Goal: Information Seeking & Learning: Compare options

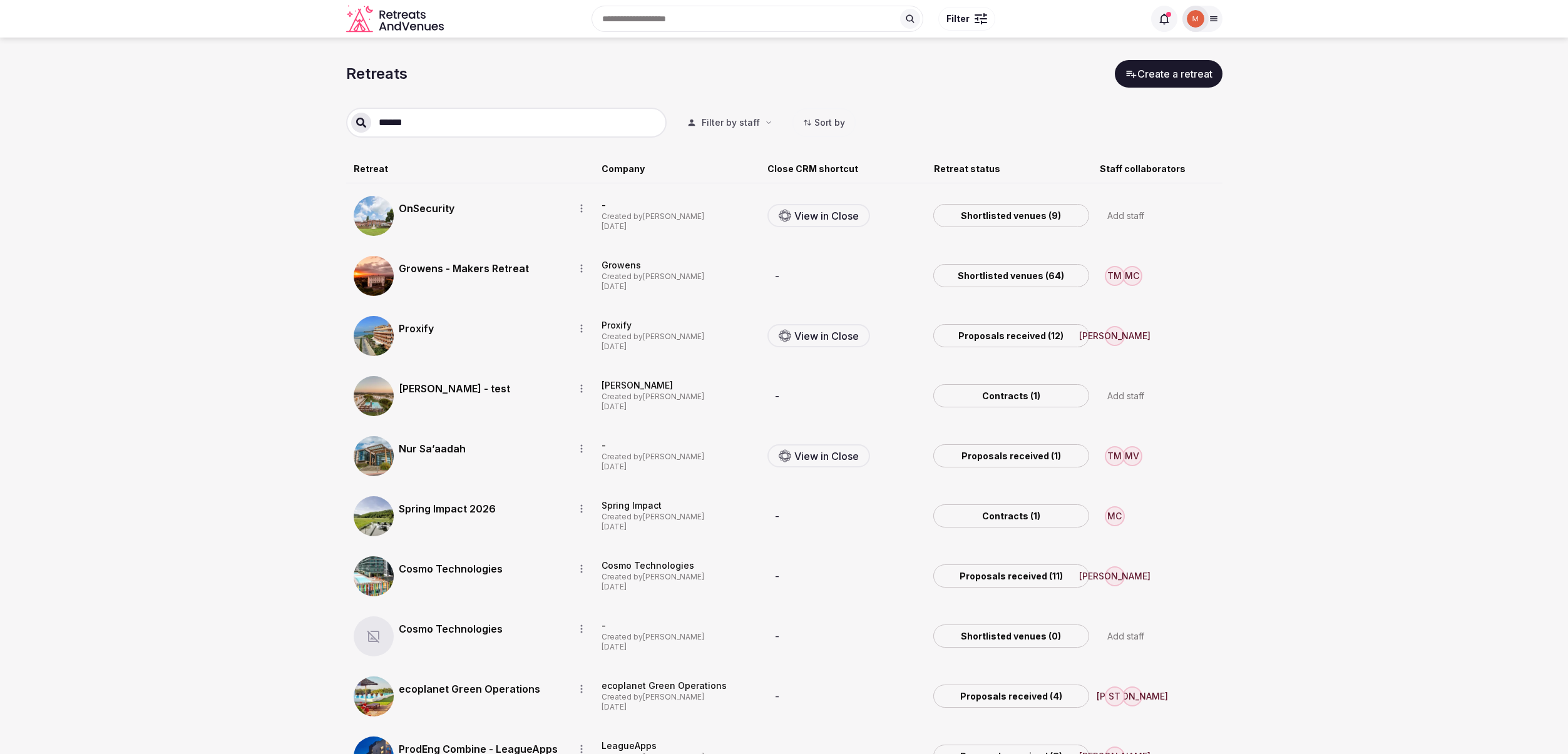
click at [989, 335] on link "Proposals received (12)" at bounding box center [1011, 336] width 156 height 24
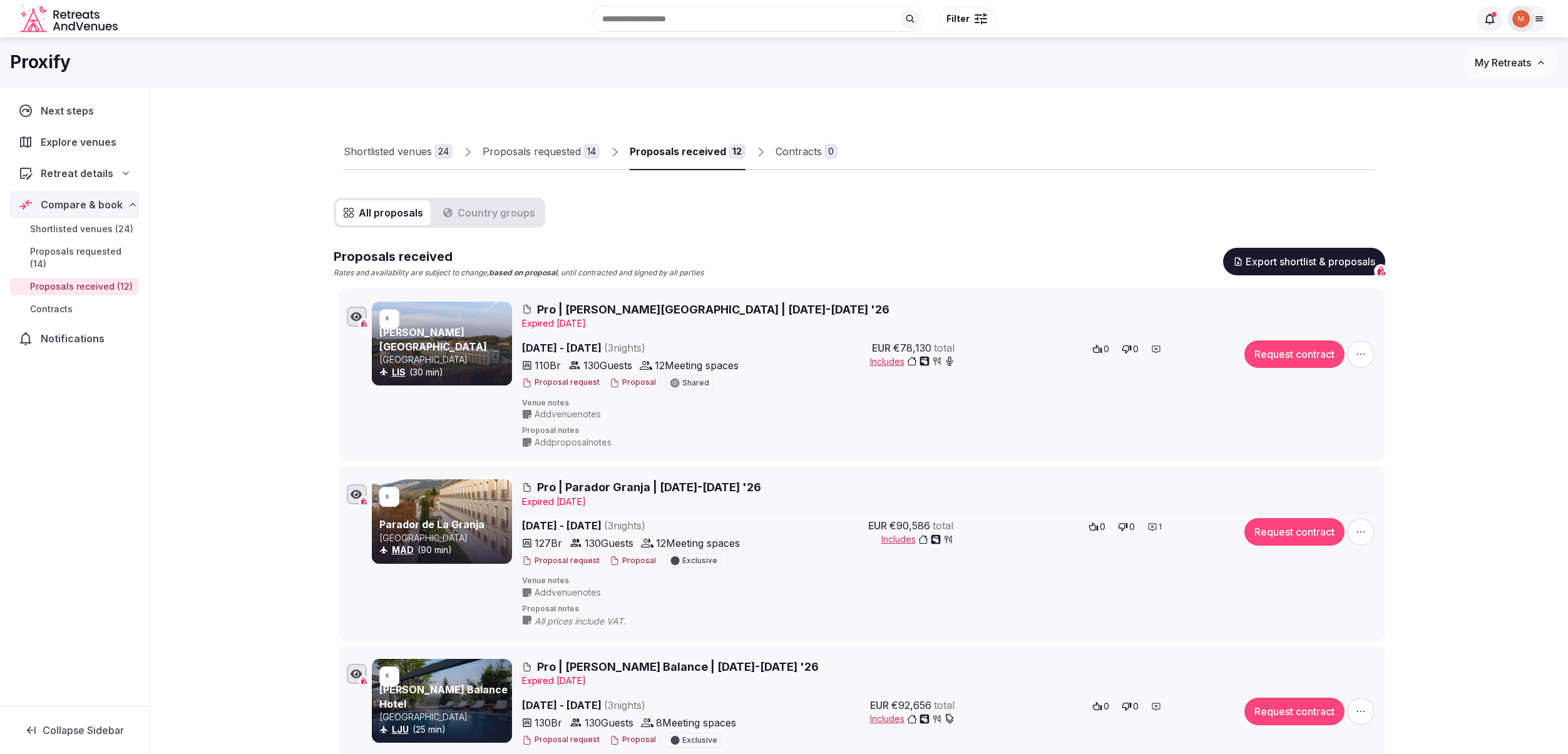
click at [624, 382] on button "Proposal" at bounding box center [633, 382] width 46 height 11
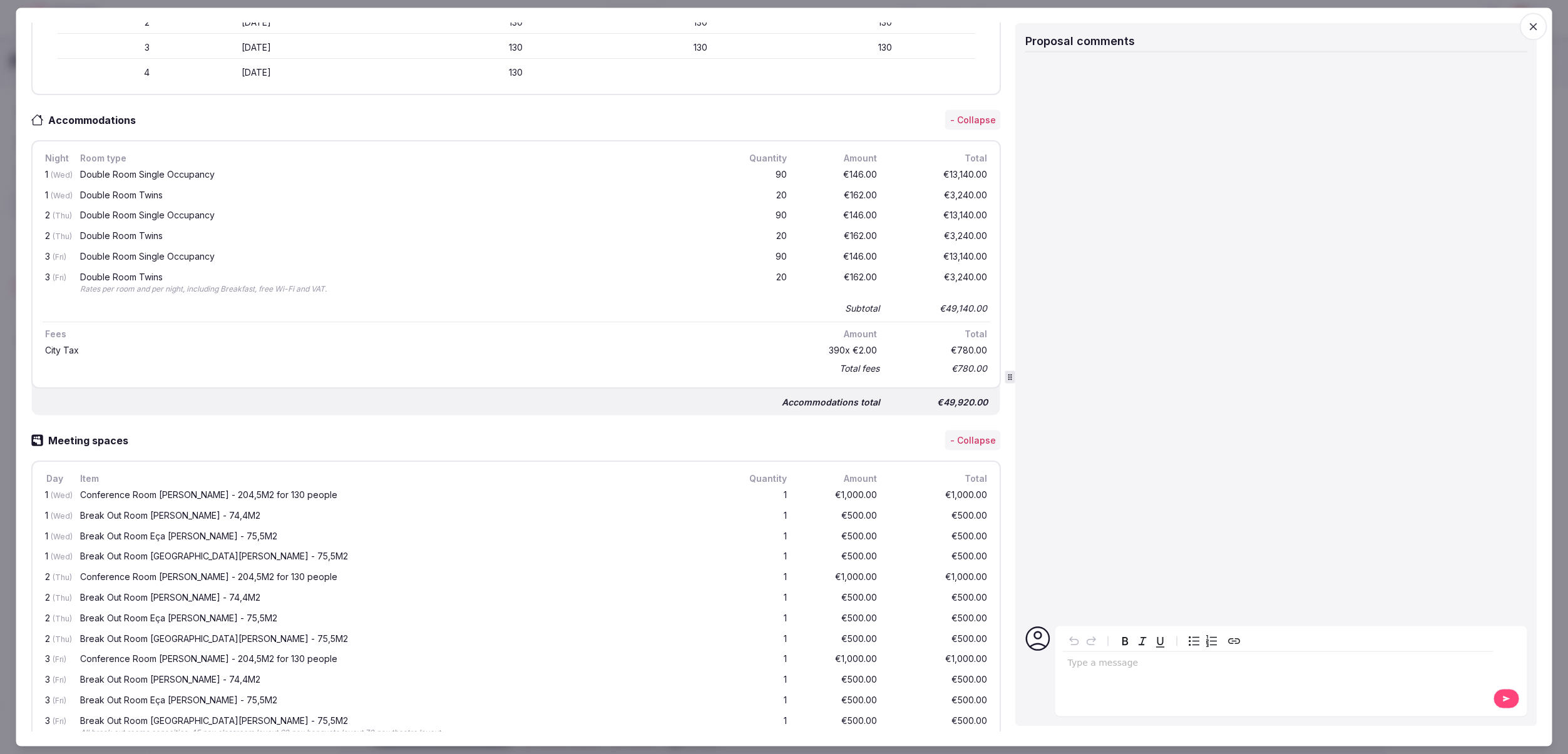
scroll to position [493, 0]
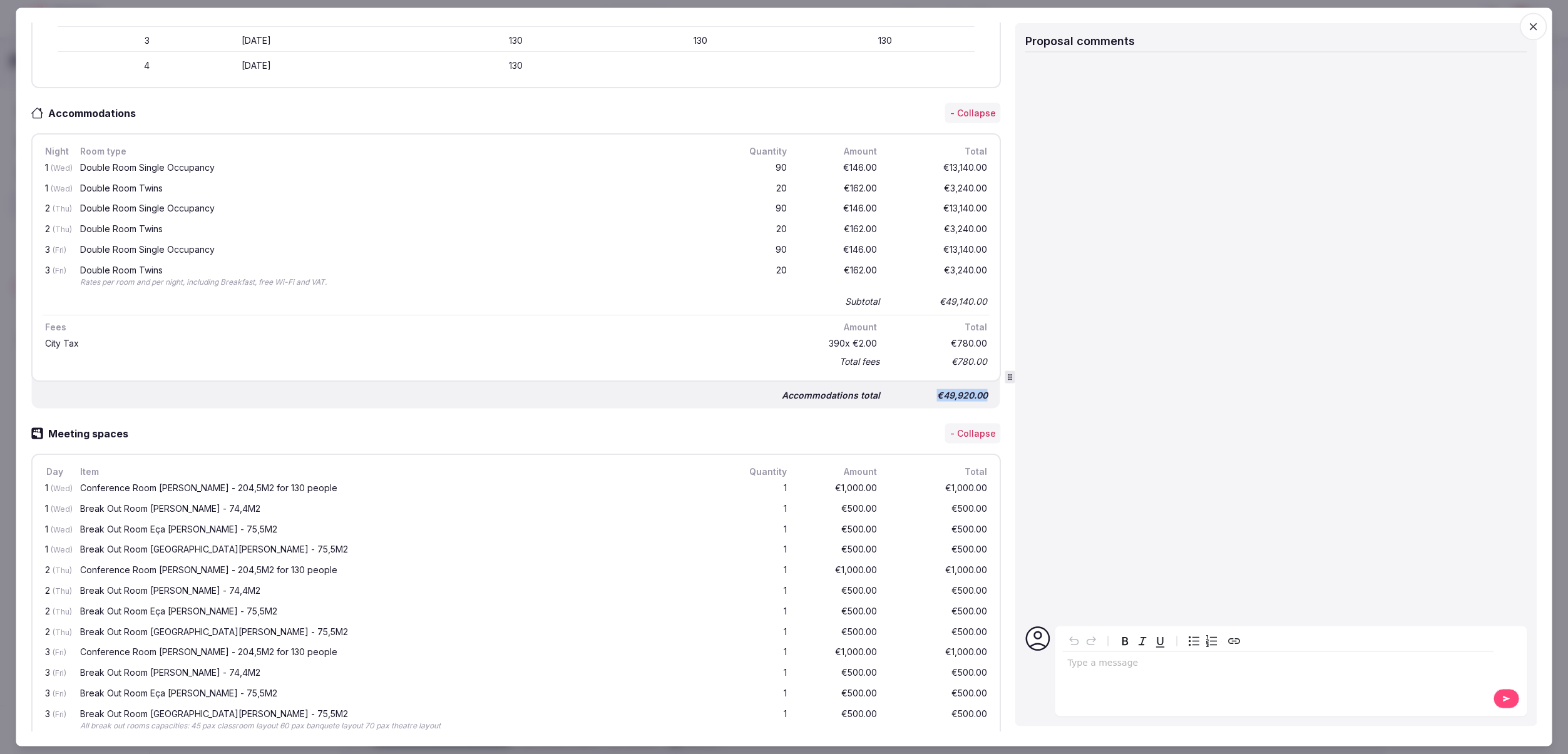
drag, startPoint x: 939, startPoint y: 395, endPoint x: 990, endPoint y: 394, distance: 51.0
click at [990, 394] on div "€49,920.00" at bounding box center [940, 395] width 100 height 18
click at [980, 394] on div "€49,920.00" at bounding box center [940, 395] width 100 height 18
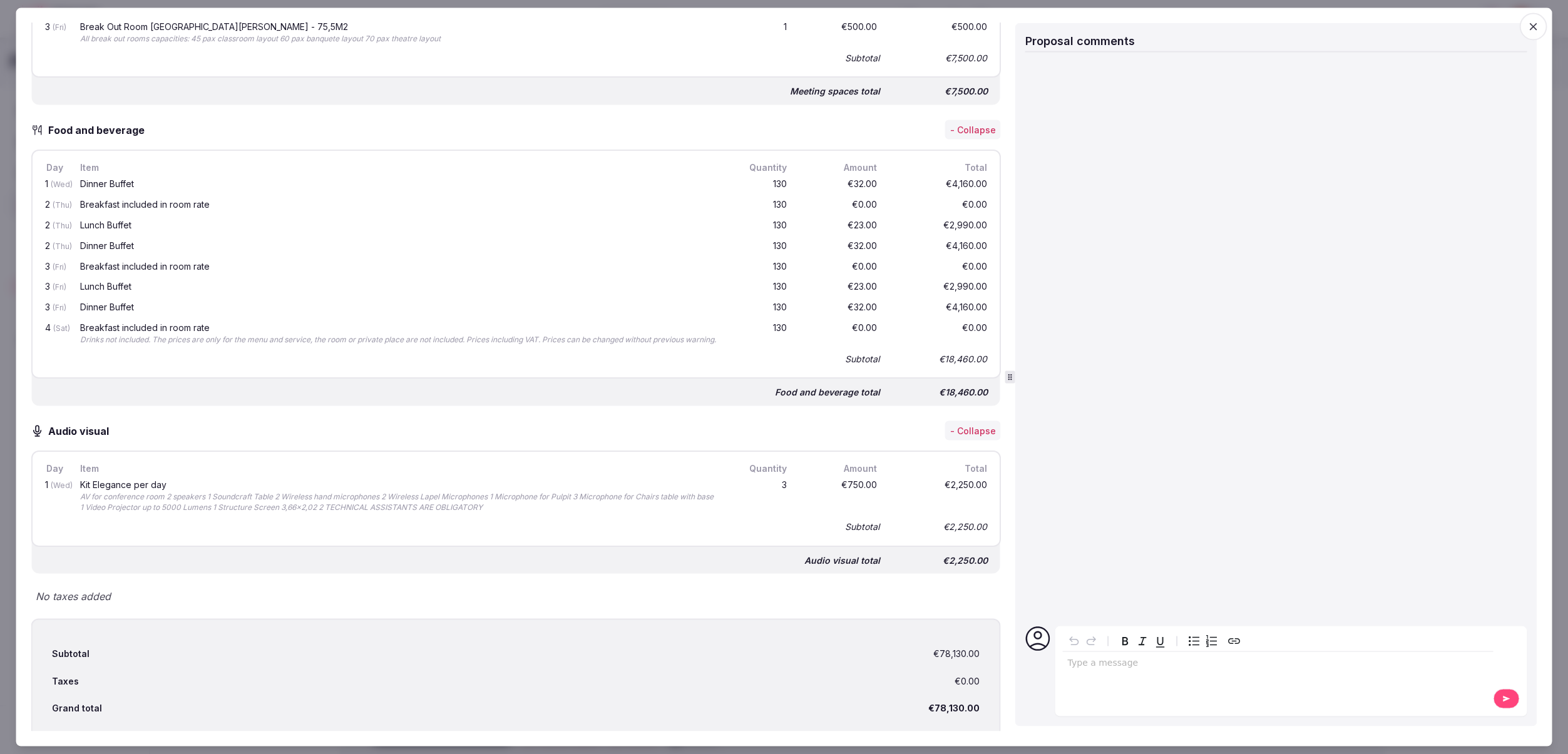
scroll to position [1267, 0]
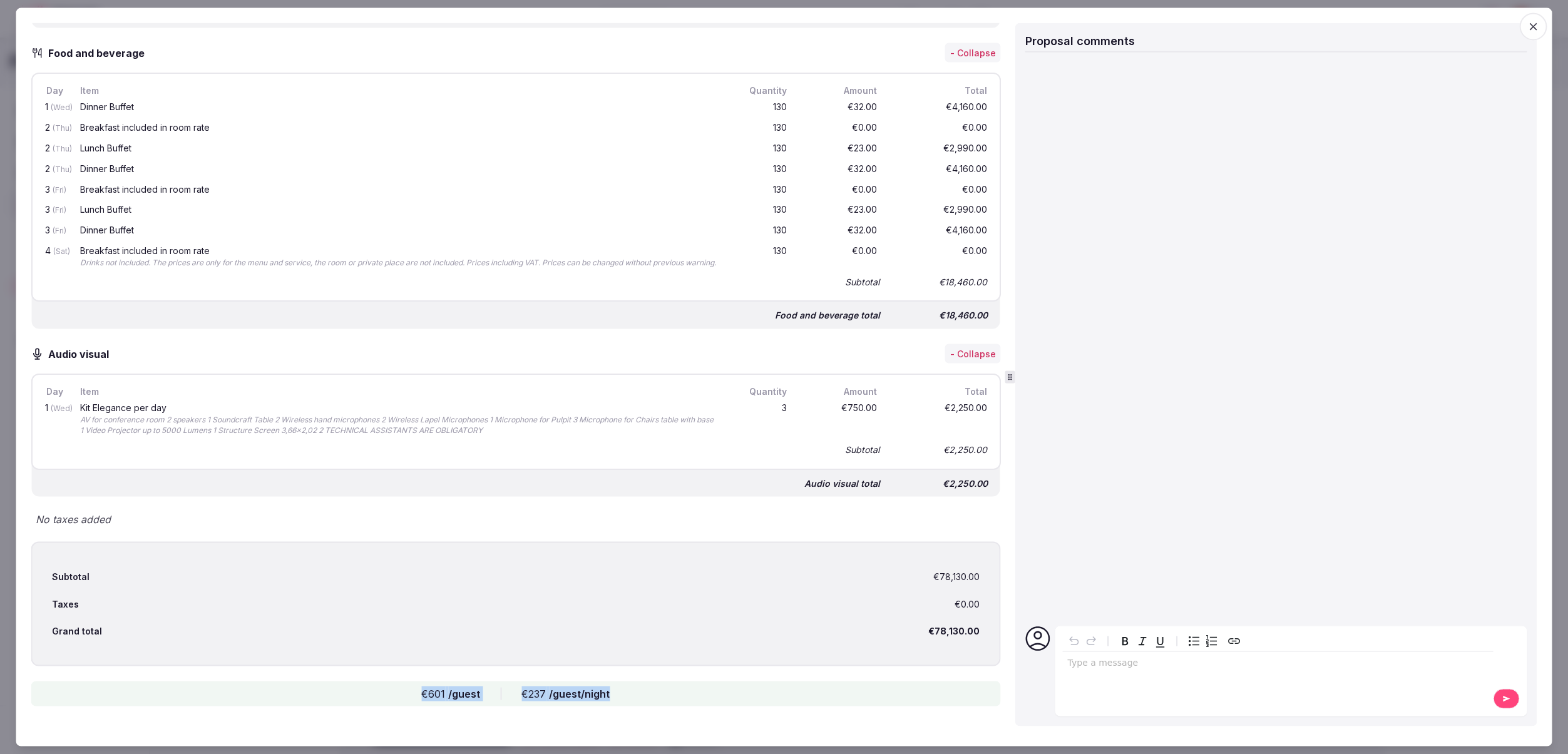
drag, startPoint x: 424, startPoint y: 695, endPoint x: 618, endPoint y: 693, distance: 194.0
click at [618, 693] on div "€601 /guest €237 /guest/night" at bounding box center [516, 694] width 971 height 25
click at [622, 695] on div "€601 /guest €237 /guest/night" at bounding box center [516, 694] width 971 height 25
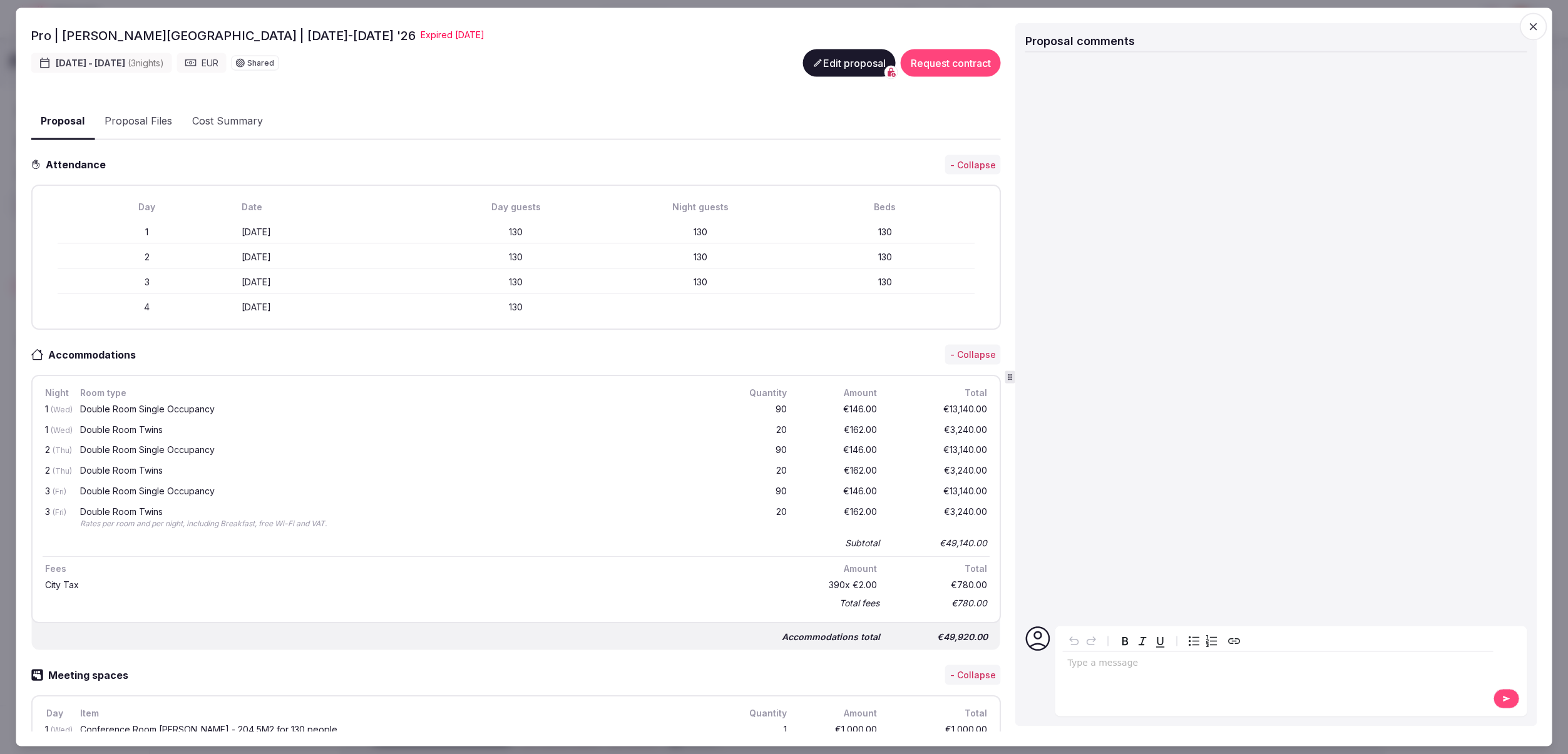
scroll to position [278, 0]
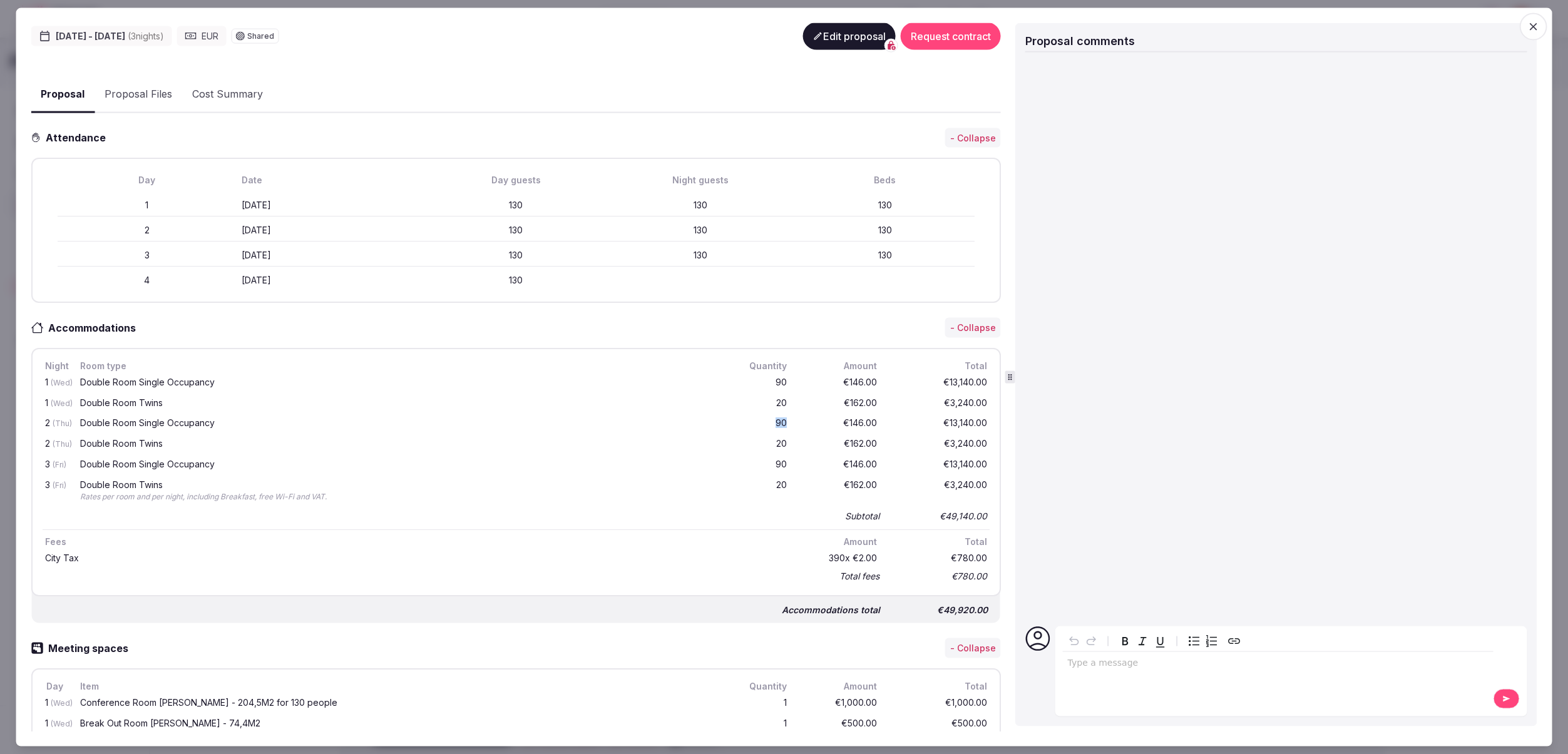
drag, startPoint x: 776, startPoint y: 422, endPoint x: 782, endPoint y: 436, distance: 15.2
click at [786, 422] on div "90" at bounding box center [759, 424] width 60 height 16
drag, startPoint x: 776, startPoint y: 442, endPoint x: 789, endPoint y: 442, distance: 13.0
click at [789, 442] on div "20" at bounding box center [759, 444] width 60 height 16
click at [788, 446] on div "20" at bounding box center [759, 444] width 60 height 16
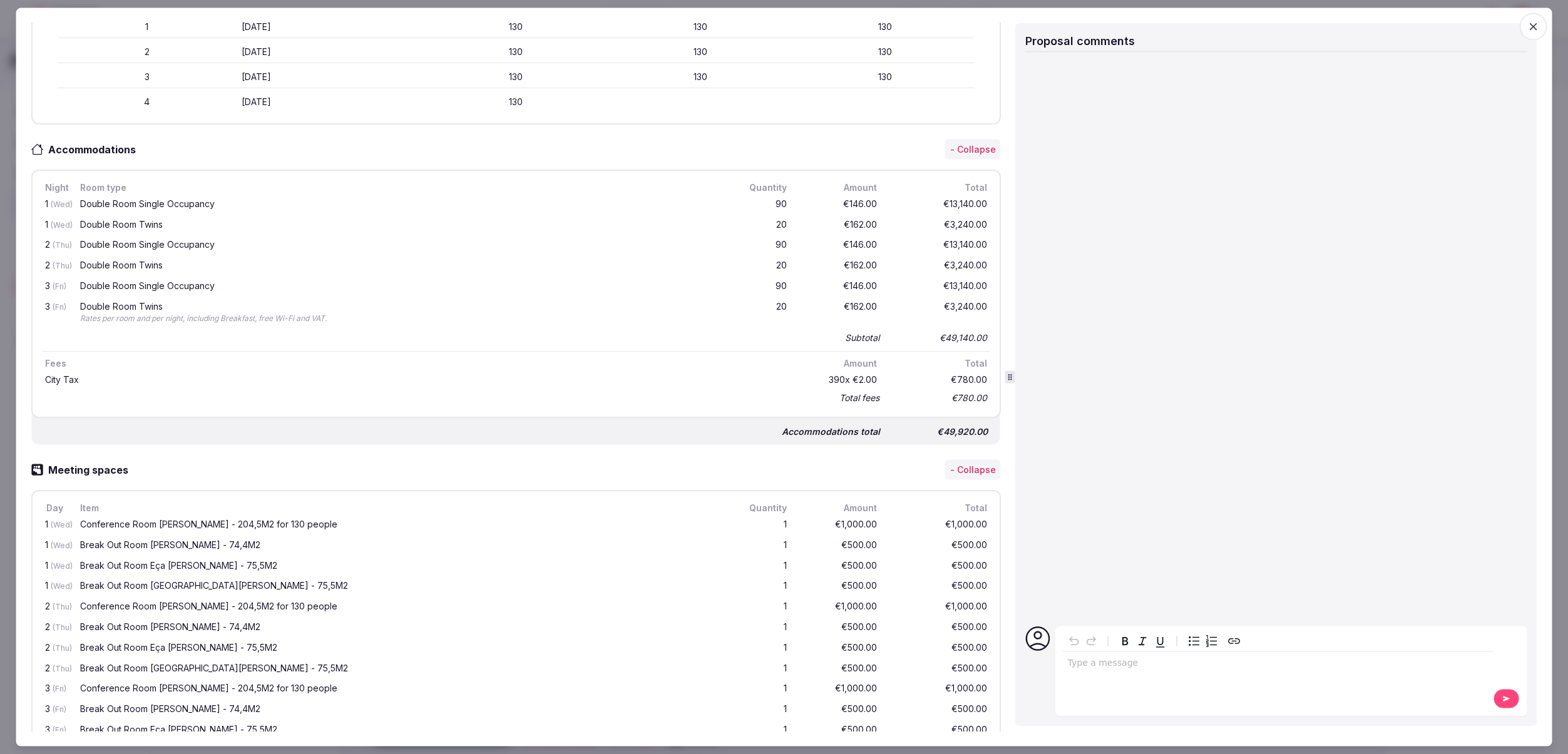
scroll to position [201, 0]
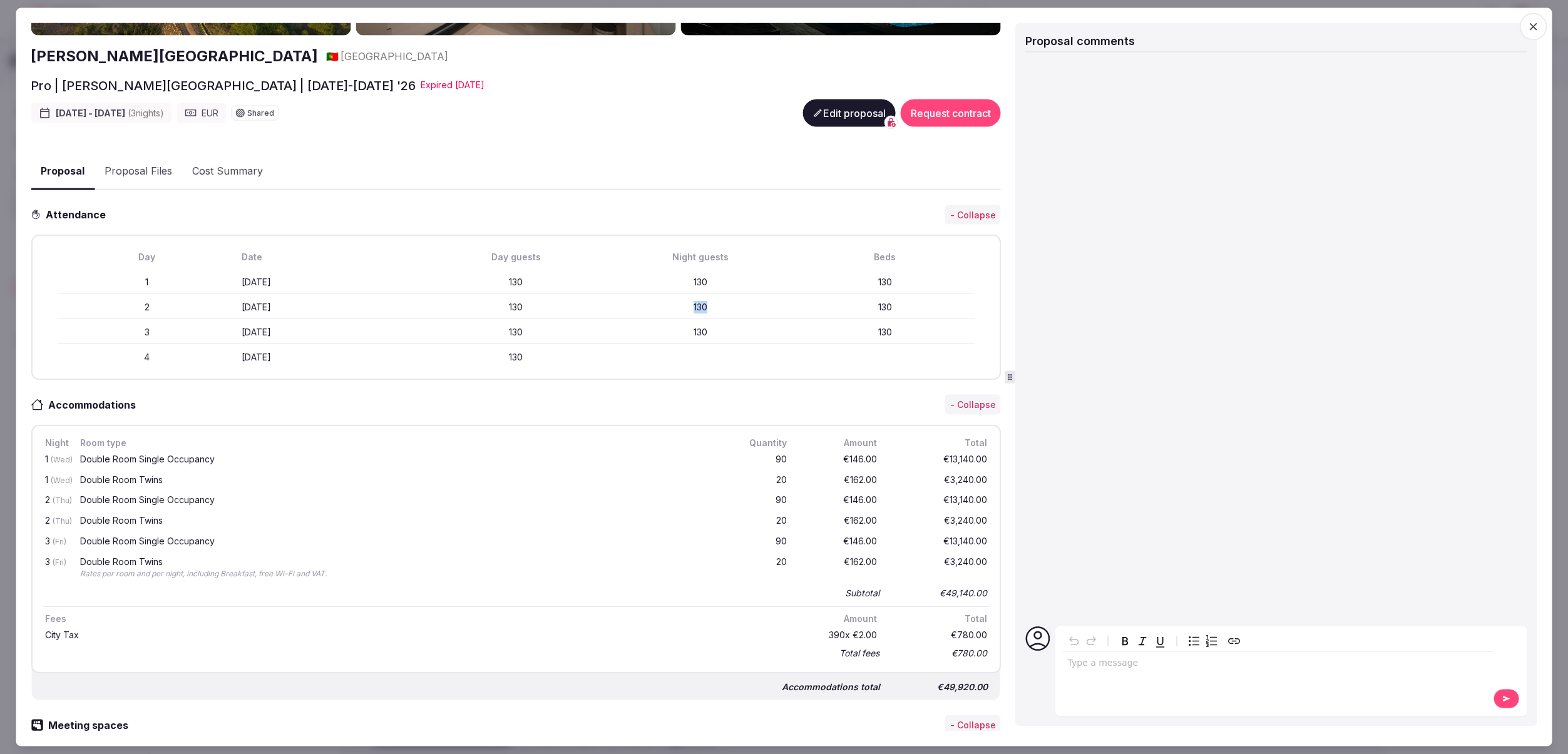
drag, startPoint x: 694, startPoint y: 305, endPoint x: 557, endPoint y: 340, distance: 141.4
click at [705, 306] on div "130" at bounding box center [700, 306] width 180 height 13
drag, startPoint x: 507, startPoint y: 332, endPoint x: 527, endPoint y: 331, distance: 20.0
click at [527, 331] on div "130" at bounding box center [515, 332] width 180 height 13
click at [544, 332] on div "130" at bounding box center [515, 332] width 180 height 13
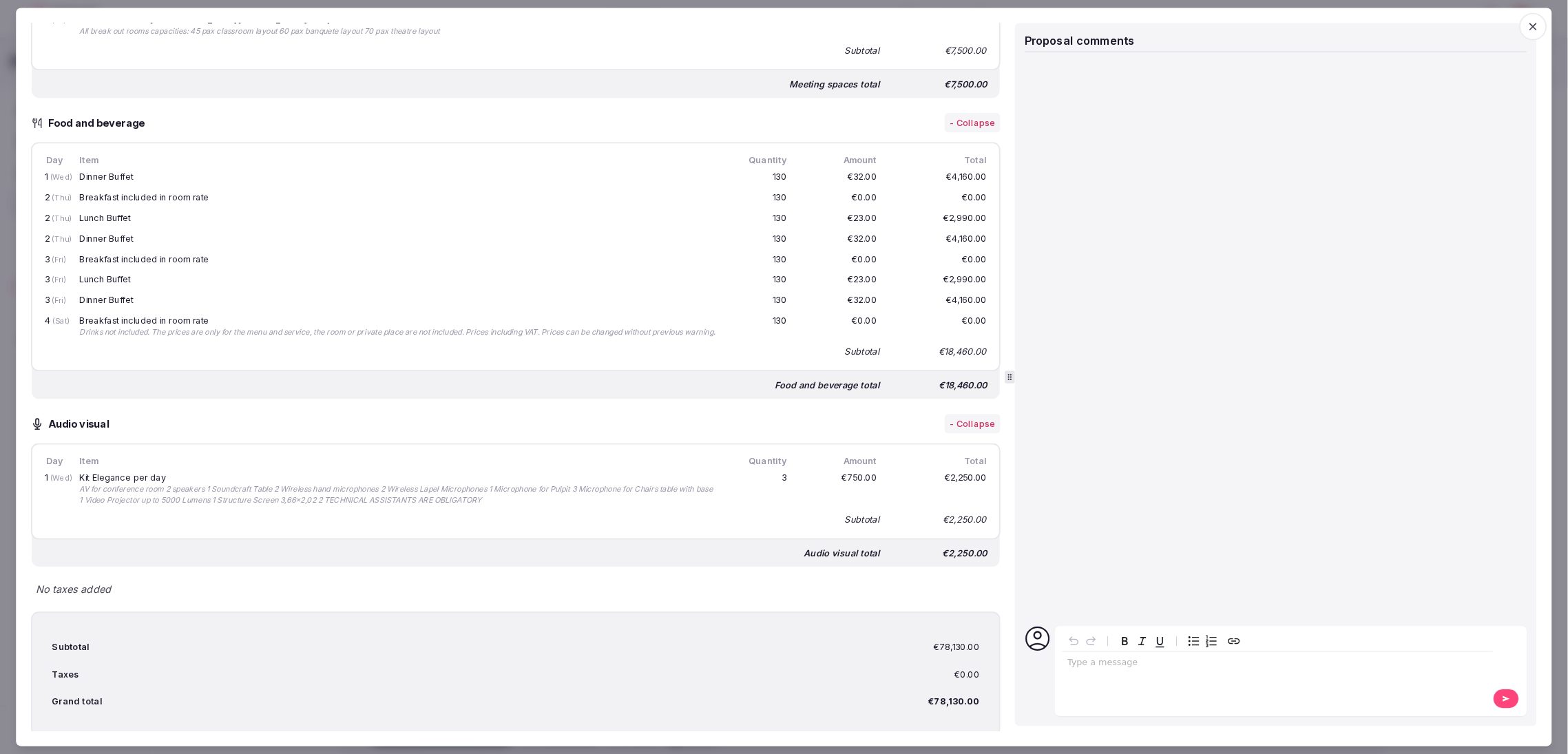
scroll to position [1394, 0]
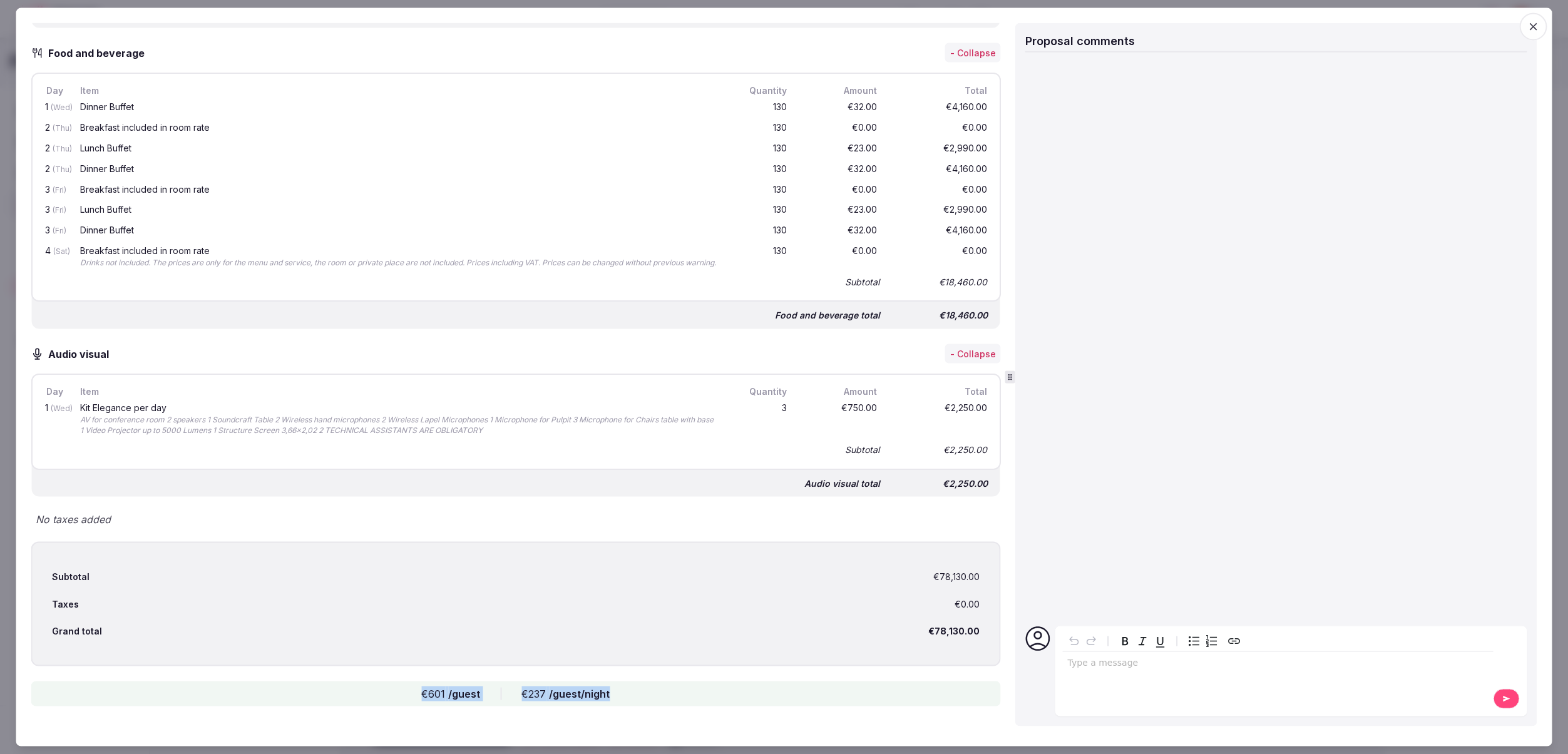
drag, startPoint x: 423, startPoint y: 695, endPoint x: 624, endPoint y: 690, distance: 201.1
click at [635, 689] on div "€601 /guest €237 /guest/night" at bounding box center [516, 694] width 971 height 25
click at [637, 693] on div "€601 /guest €237 /guest/night" at bounding box center [516, 694] width 971 height 25
drag, startPoint x: 606, startPoint y: 694, endPoint x: 522, endPoint y: 696, distance: 84.0
click at [522, 696] on div "€601 /guest €237 /guest/night" at bounding box center [516, 694] width 971 height 25
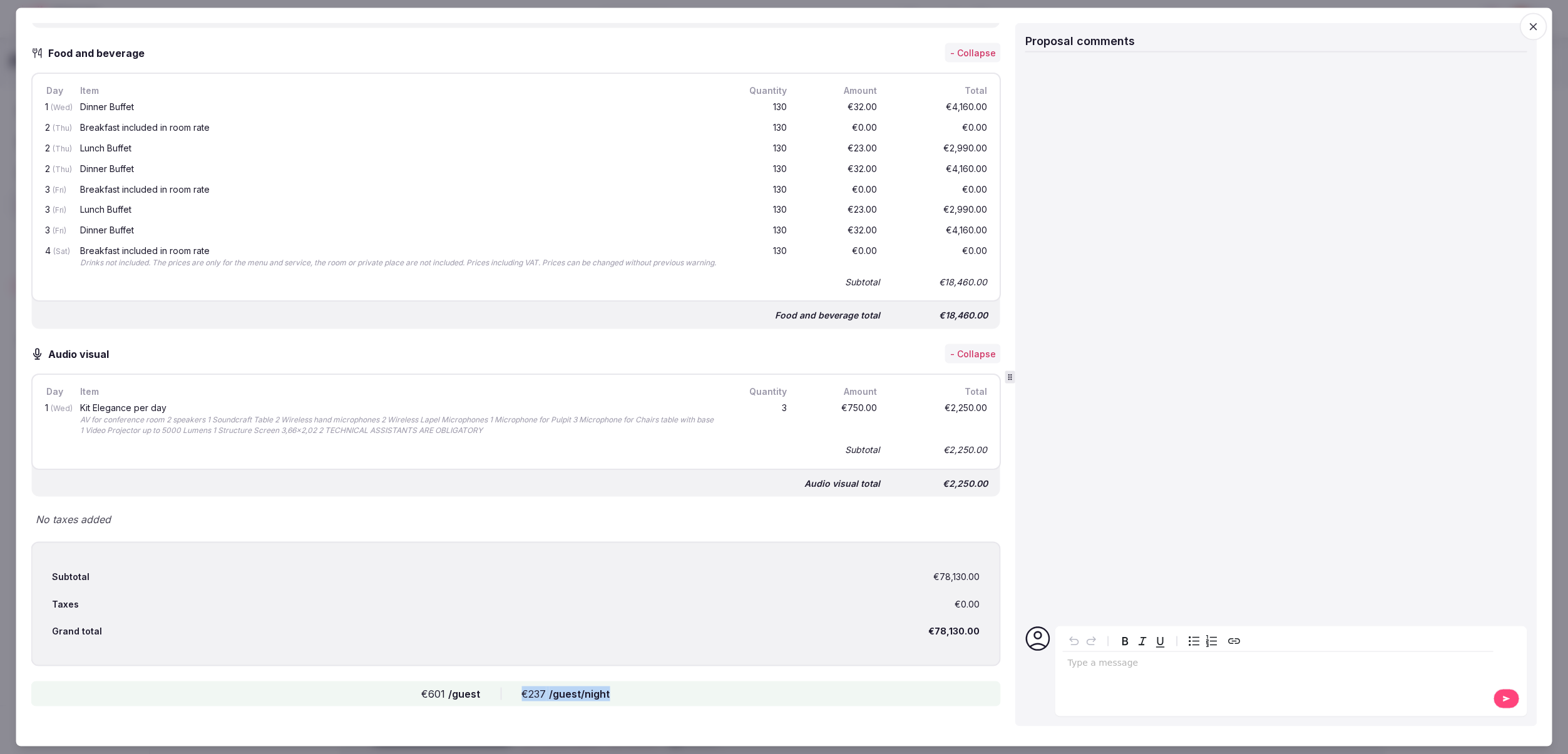
click at [636, 699] on div "€601 /guest €237 /guest/night" at bounding box center [516, 694] width 971 height 25
drag, startPoint x: 483, startPoint y: 697, endPoint x: 421, endPoint y: 696, distance: 62.0
click at [421, 696] on div "€601 /guest €237 /guest/night" at bounding box center [516, 694] width 971 height 25
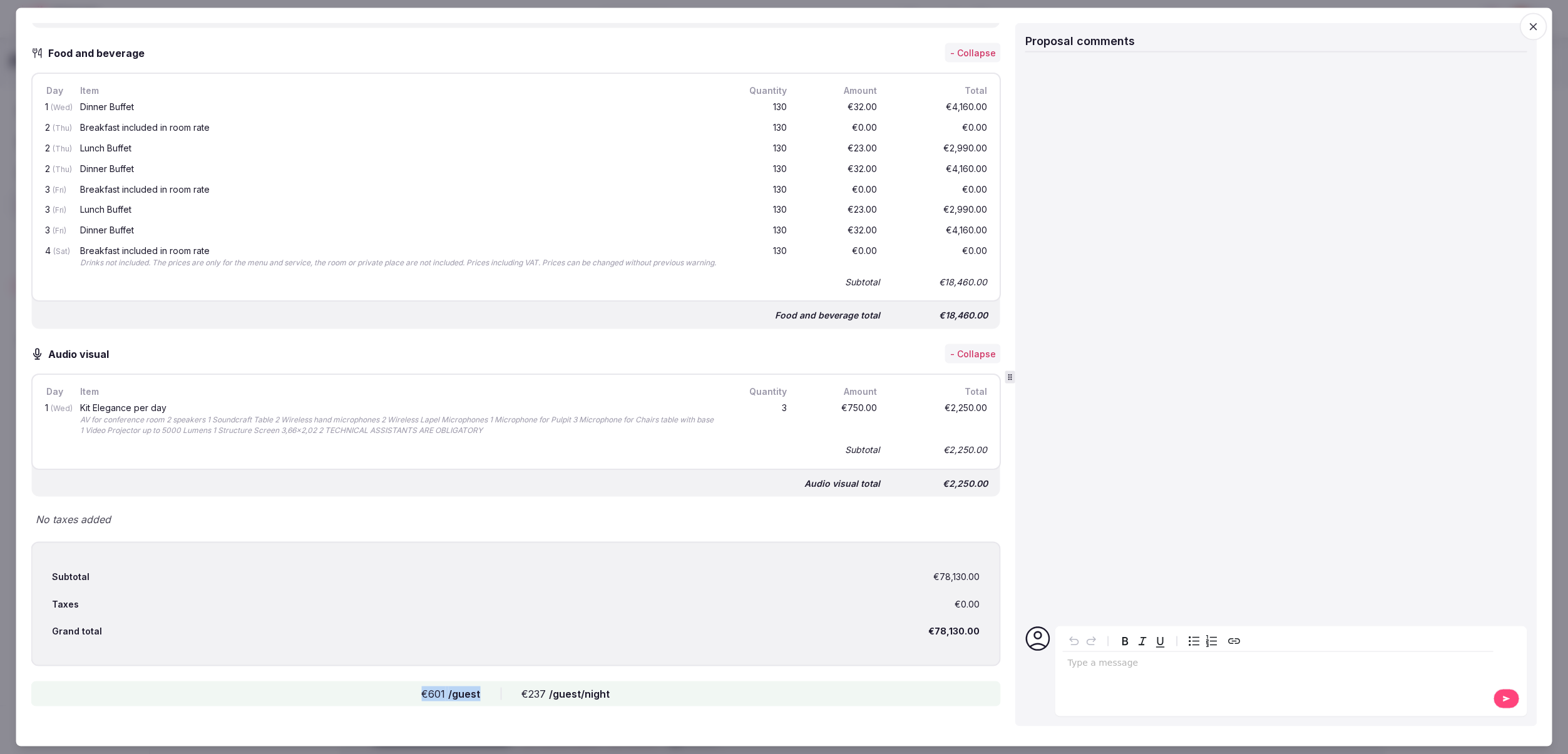
click at [480, 694] on div "€601 /guest €237 /guest/night" at bounding box center [516, 694] width 971 height 25
drag, startPoint x: 485, startPoint y: 695, endPoint x: 448, endPoint y: 691, distance: 37.2
click at [423, 693] on div "€601 /guest €237 /guest/night" at bounding box center [516, 694] width 971 height 25
drag, startPoint x: 983, startPoint y: 631, endPoint x: 931, endPoint y: 633, distance: 52.0
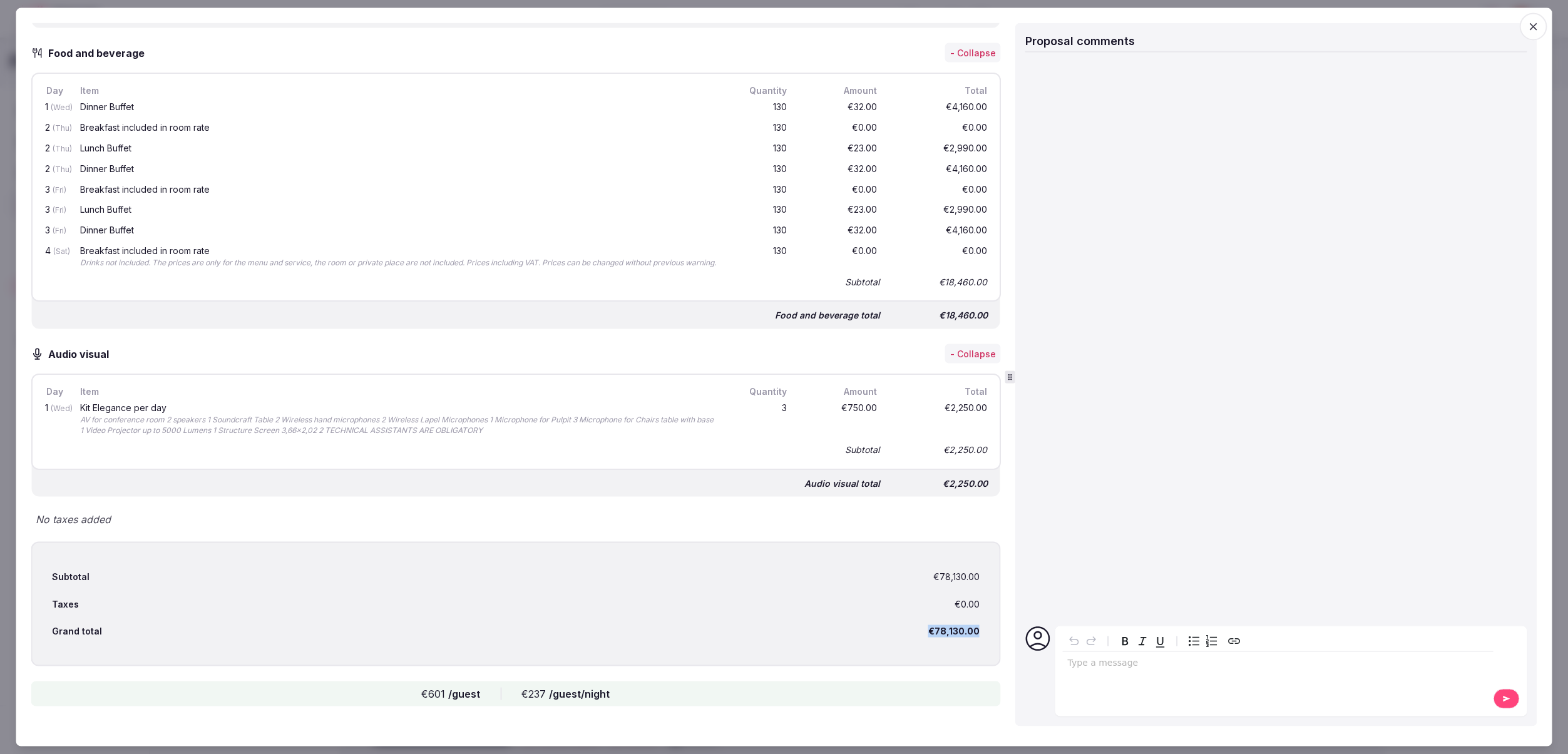
click at [931, 633] on div "Subtotal €78,130.00 Taxes €0.00 Grand total €78,130.00" at bounding box center [516, 604] width 971 height 125
drag, startPoint x: 482, startPoint y: 694, endPoint x: 455, endPoint y: 695, distance: 27.0
click at [455, 695] on div "€601 /guest €237 /guest/night" at bounding box center [516, 694] width 971 height 25
drag, startPoint x: 976, startPoint y: 632, endPoint x: 937, endPoint y: 633, distance: 39.0
click at [937, 633] on div "Subtotal €78,130.00 Taxes €0.00 Grand total €78,130.00" at bounding box center [516, 604] width 971 height 125
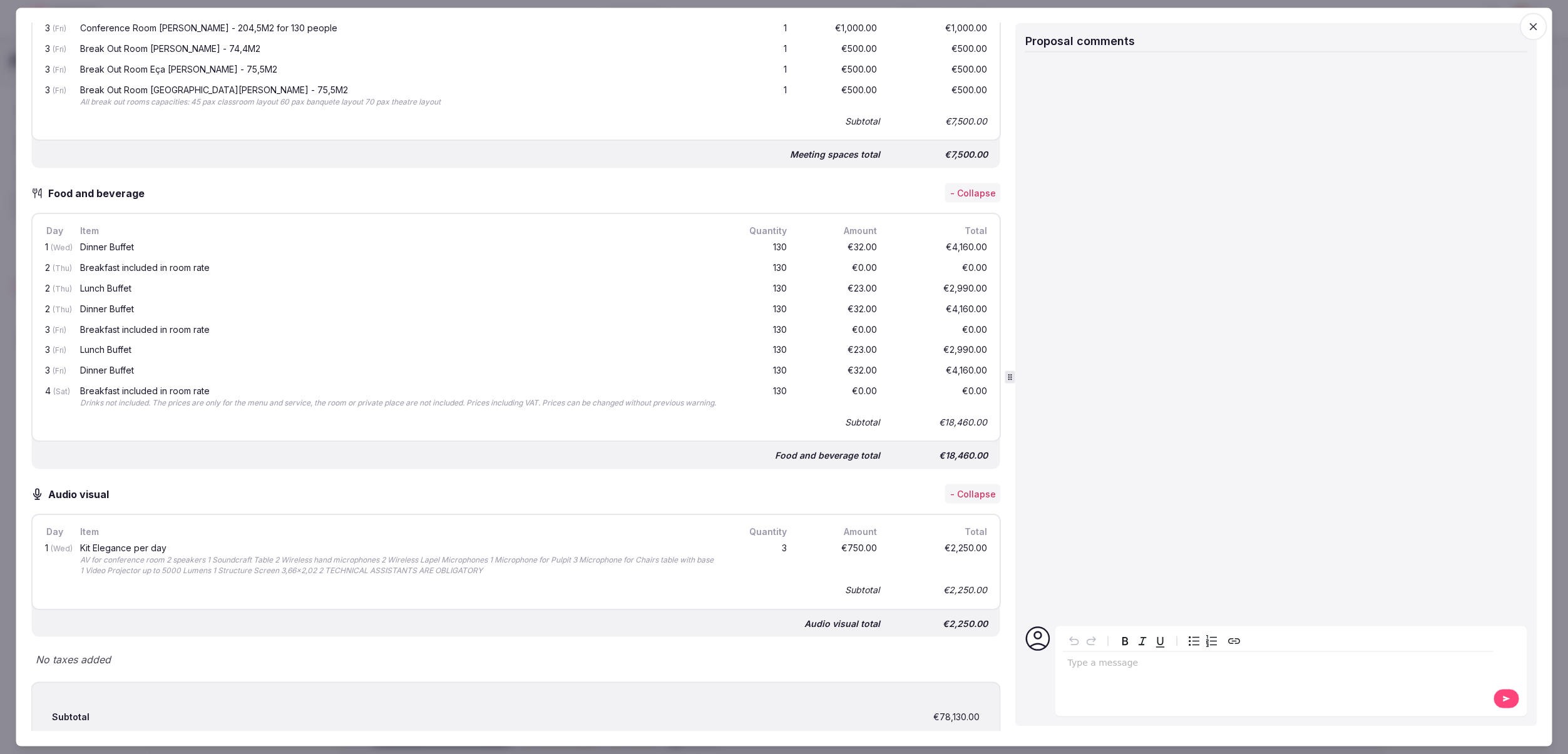
scroll to position [832, 0]
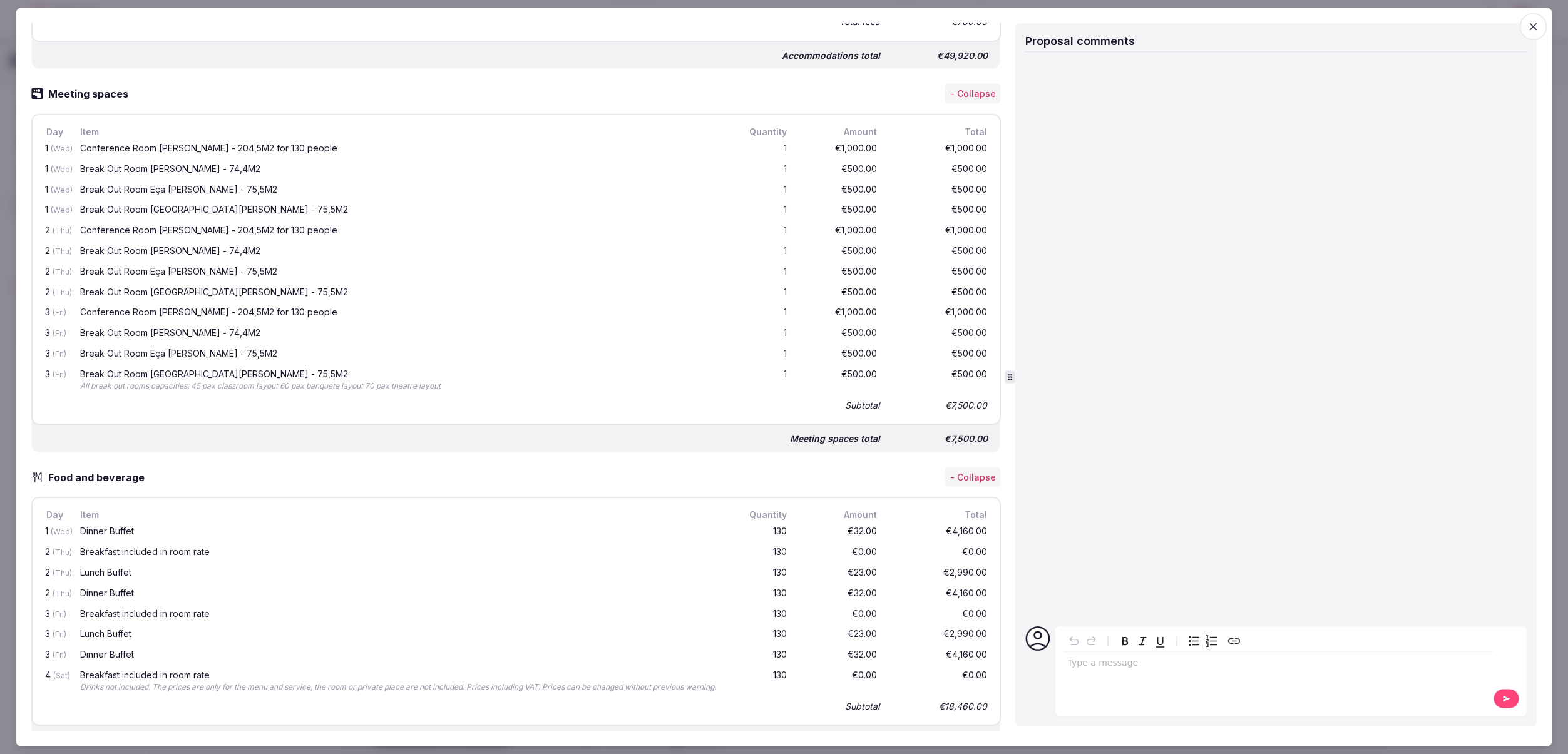
drag, startPoint x: 769, startPoint y: 525, endPoint x: 787, endPoint y: 530, distance: 18.7
click at [789, 527] on div "1 (Wed) Dinner Buffet 130 €32.00 €4,160.00" at bounding box center [516, 532] width 948 height 21
drag, startPoint x: 789, startPoint y: 530, endPoint x: 772, endPoint y: 530, distance: 17.0
click at [772, 530] on div "130" at bounding box center [759, 532] width 60 height 16
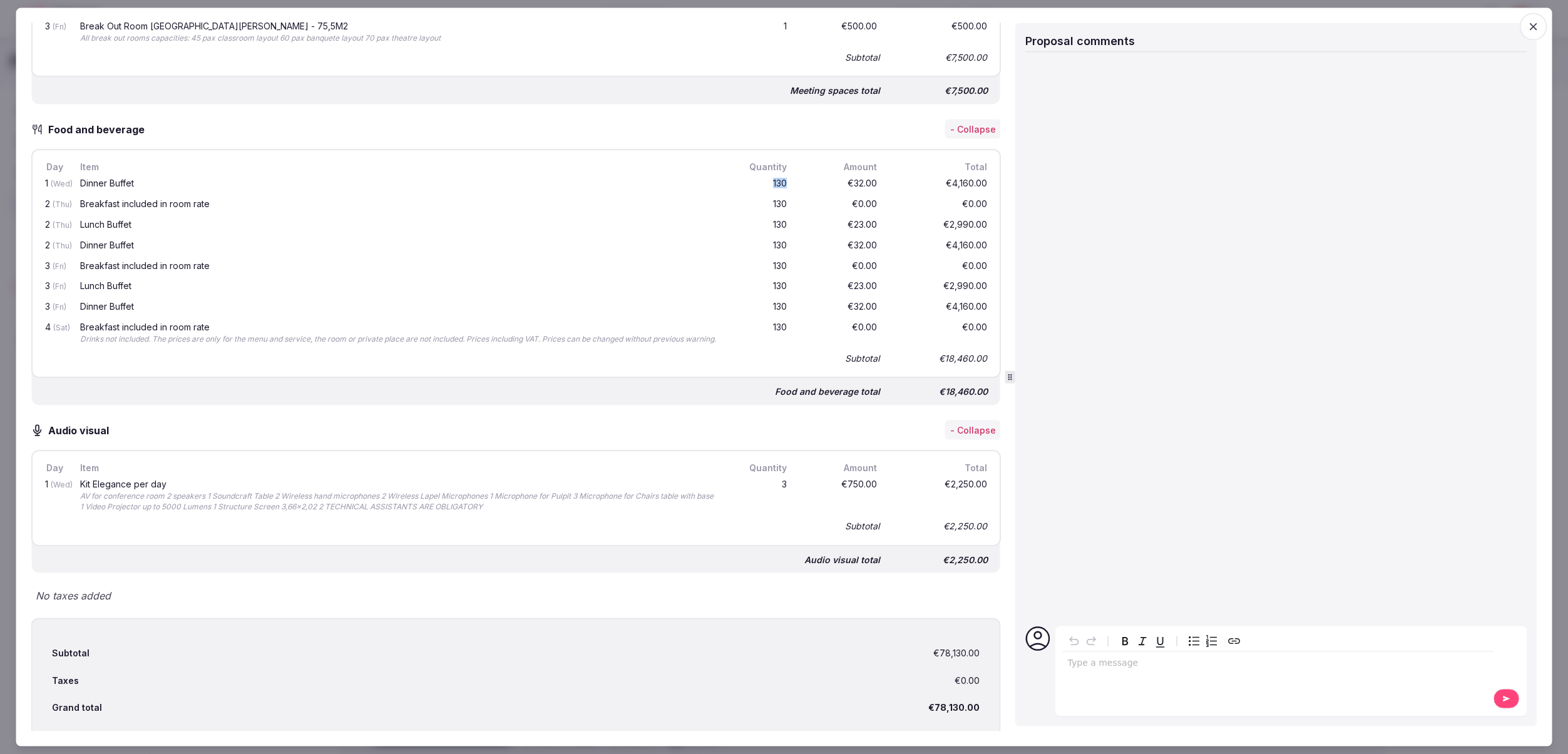
scroll to position [1267, 0]
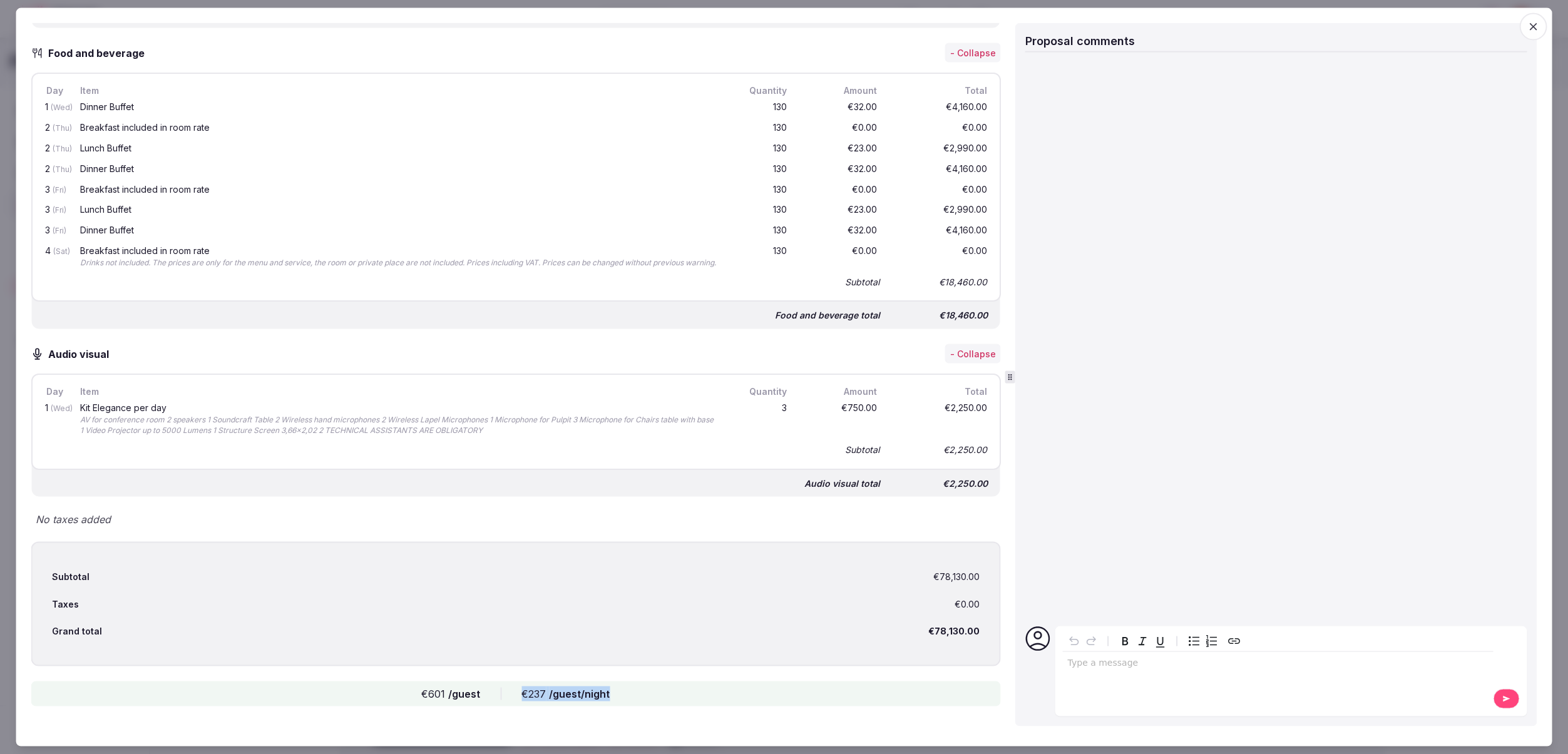
drag, startPoint x: 608, startPoint y: 695, endPoint x: 518, endPoint y: 698, distance: 90.0
click at [518, 698] on div "€601 /guest €237 /guest/night" at bounding box center [516, 694] width 971 height 25
drag, startPoint x: 645, startPoint y: 693, endPoint x: 634, endPoint y: 696, distance: 11.4
click at [644, 694] on div "€601 /guest €237 /guest/night" at bounding box center [516, 694] width 971 height 25
drag, startPoint x: 601, startPoint y: 694, endPoint x: 521, endPoint y: 696, distance: 80.0
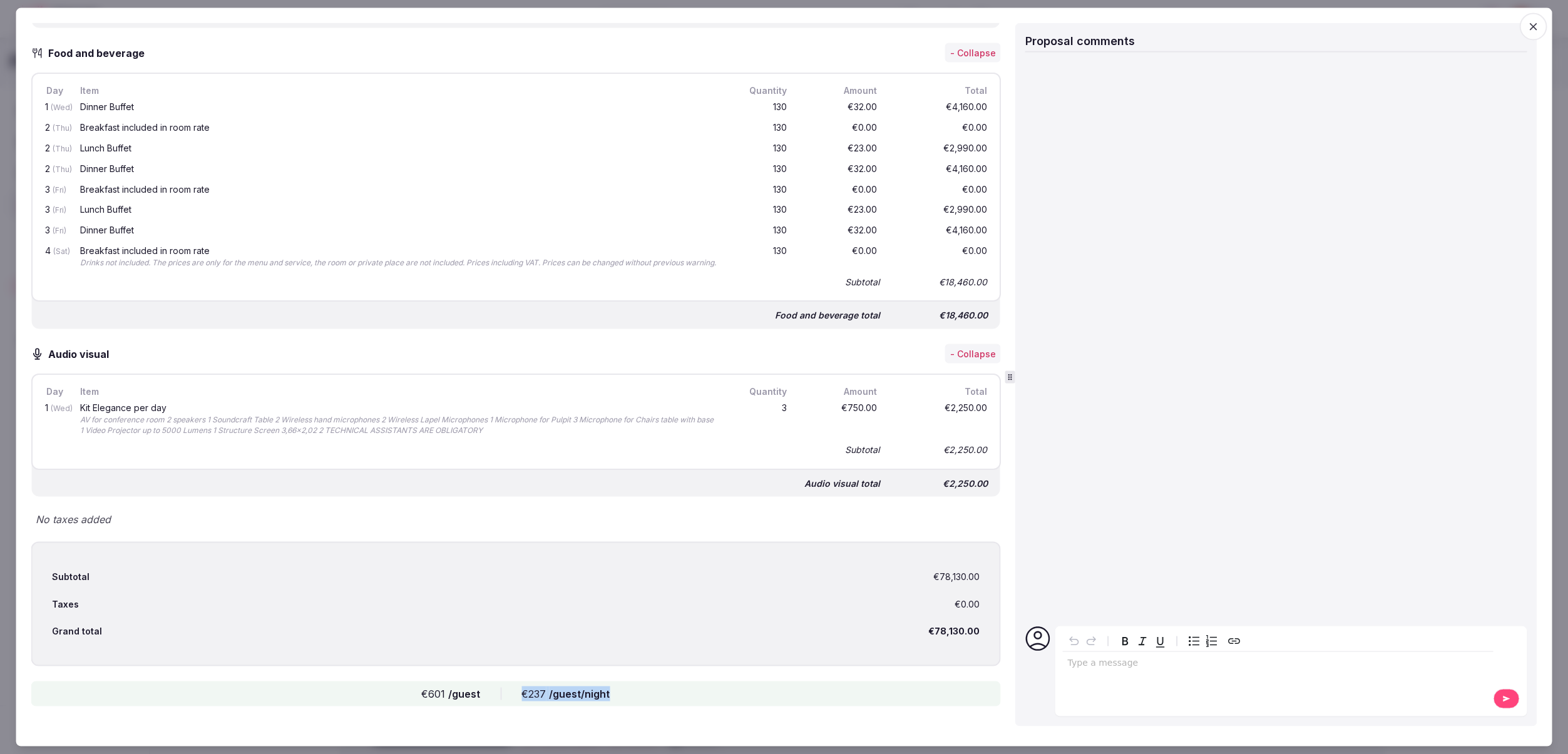
click at [521, 696] on div "€601 /guest €237 /guest/night" at bounding box center [516, 694] width 971 height 25
drag, startPoint x: 488, startPoint y: 693, endPoint x: 420, endPoint y: 695, distance: 68.0
click at [420, 695] on div "€601 /guest €237 /guest/night" at bounding box center [516, 694] width 971 height 25
click at [423, 694] on div "€601 /guest" at bounding box center [451, 694] width 59 height 15
drag, startPoint x: 423, startPoint y: 694, endPoint x: 481, endPoint y: 694, distance: 58.0
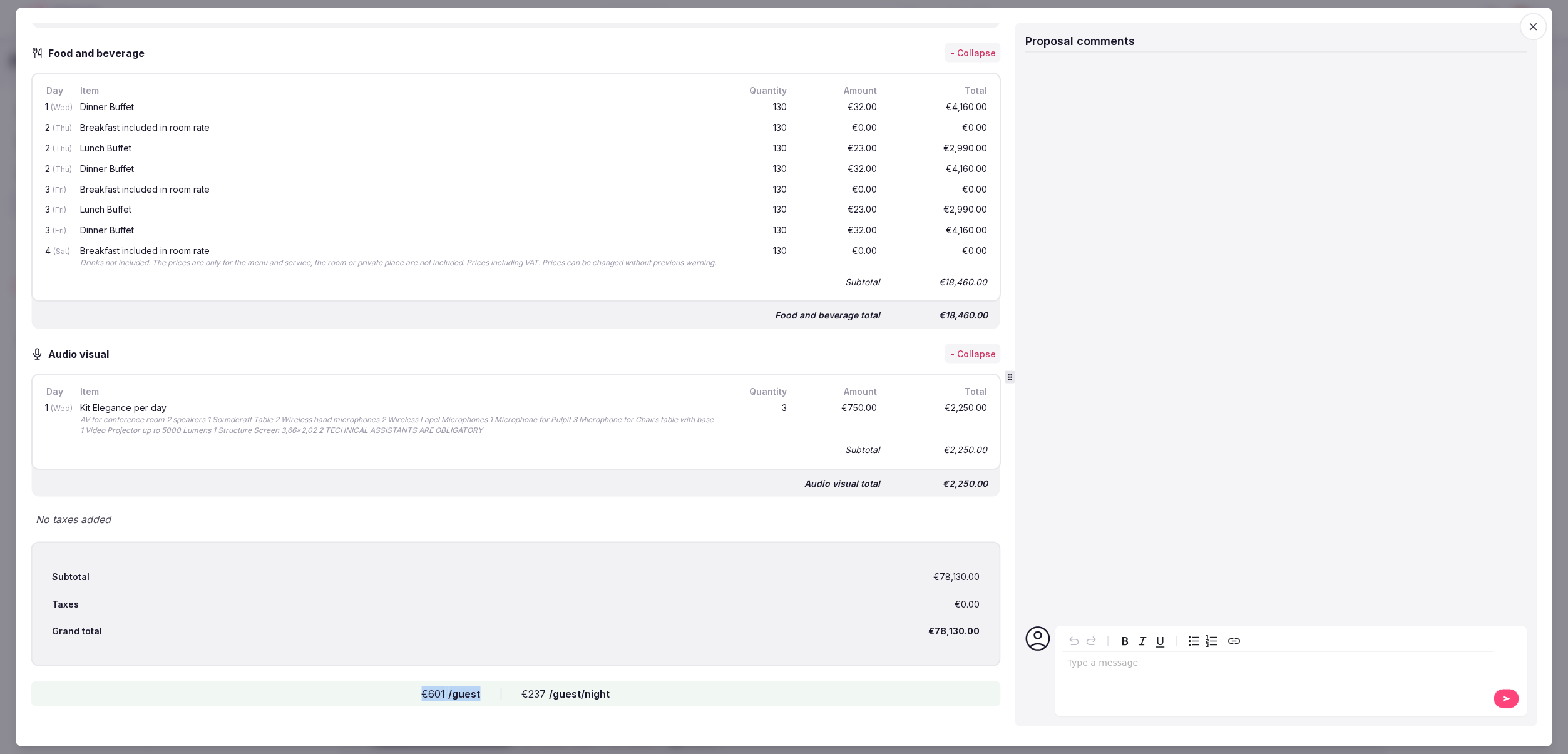
click at [481, 694] on div "€601 /guest €237 /guest/night" at bounding box center [516, 694] width 971 height 25
click at [478, 696] on div "€601 /guest €237 /guest/night" at bounding box center [516, 694] width 971 height 25
drag, startPoint x: 616, startPoint y: 693, endPoint x: 417, endPoint y: 694, distance: 199.0
click at [417, 694] on div "€601 /guest €237 /guest/night" at bounding box center [516, 694] width 971 height 25
click at [423, 694] on div "€601 /guest" at bounding box center [451, 694] width 59 height 15
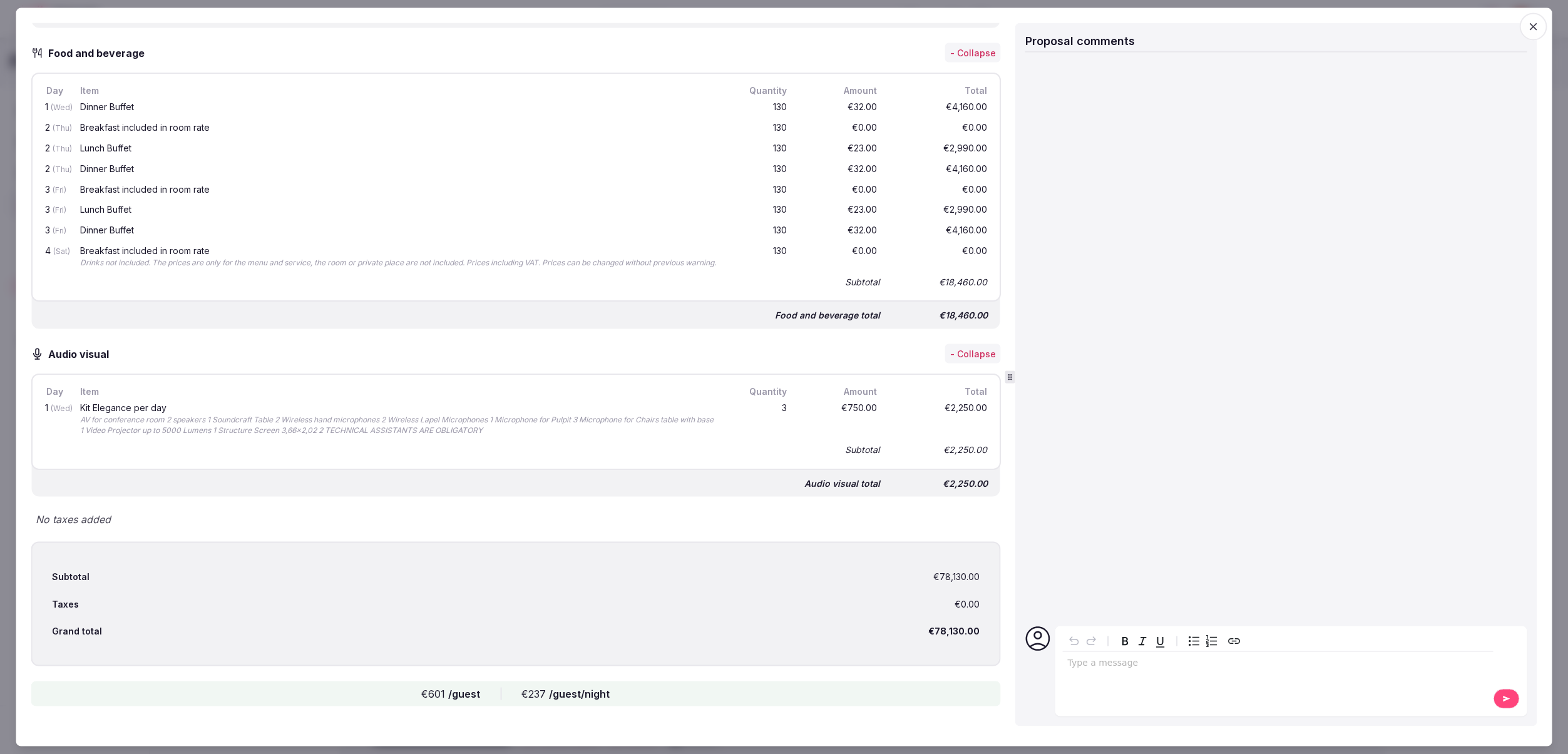
click at [454, 694] on span "/guest" at bounding box center [464, 694] width 32 height 13
click at [589, 695] on span "/guest/night" at bounding box center [579, 694] width 61 height 13
drag, startPoint x: 626, startPoint y: 693, endPoint x: 417, endPoint y: 695, distance: 209.0
click at [417, 695] on div "€601 /guest €237 /guest/night" at bounding box center [516, 694] width 971 height 25
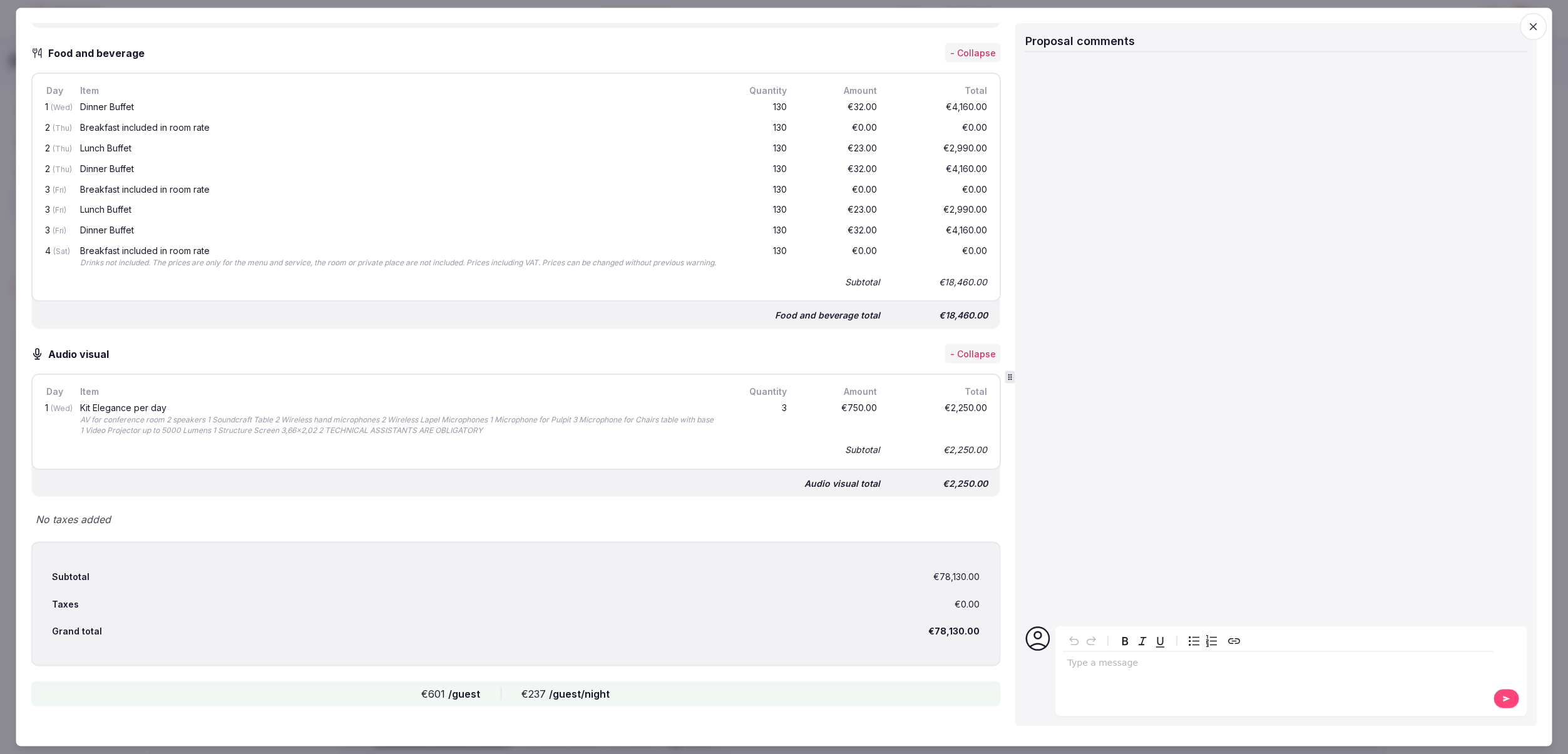
scroll to position [1261, 0]
drag, startPoint x: 619, startPoint y: 699, endPoint x: 511, endPoint y: 700, distance: 108.0
click at [511, 700] on div "€601 /guest €237 /guest/night" at bounding box center [516, 694] width 971 height 25
drag, startPoint x: 661, startPoint y: 706, endPoint x: 649, endPoint y: 705, distance: 12.0
click at [658, 706] on div "€601 /guest €237 /guest/night" at bounding box center [516, 694] width 971 height 25
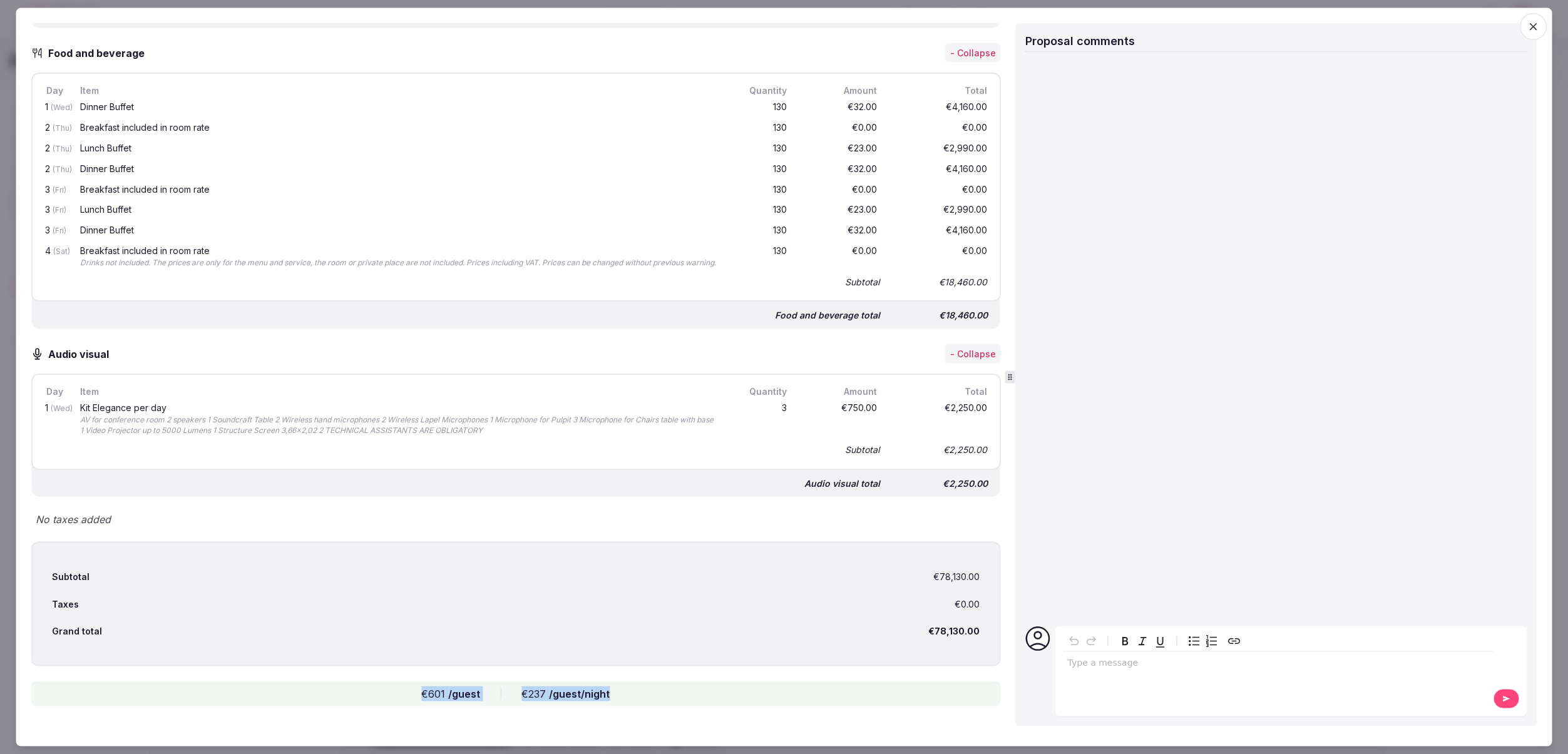
drag, startPoint x: 574, startPoint y: 701, endPoint x: 421, endPoint y: 701, distance: 153.0
click at [421, 701] on div "€601 /guest €237 /guest/night" at bounding box center [516, 694] width 971 height 25
copy div "€601 /guest €237 /guest/night"
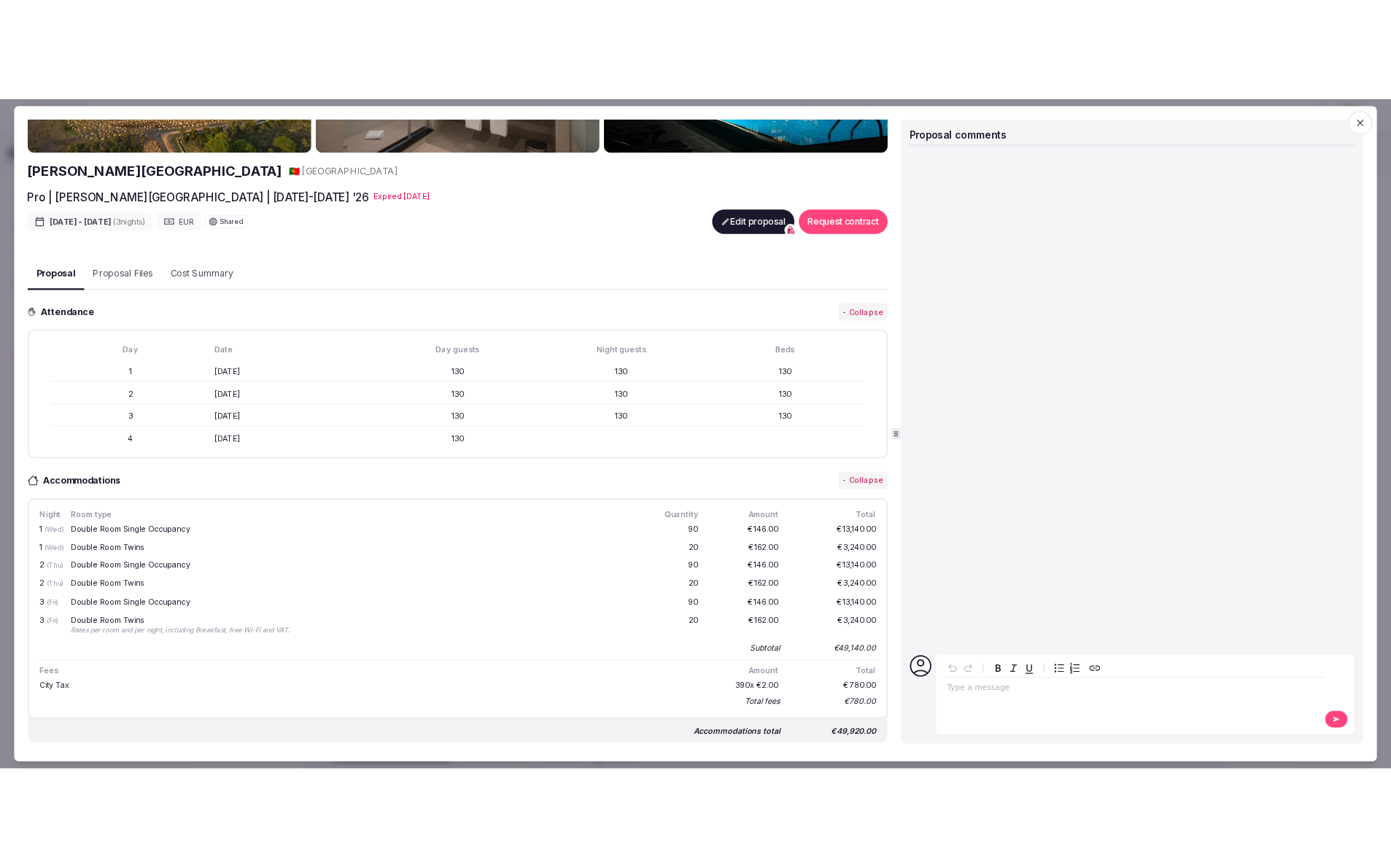
scroll to position [0, 0]
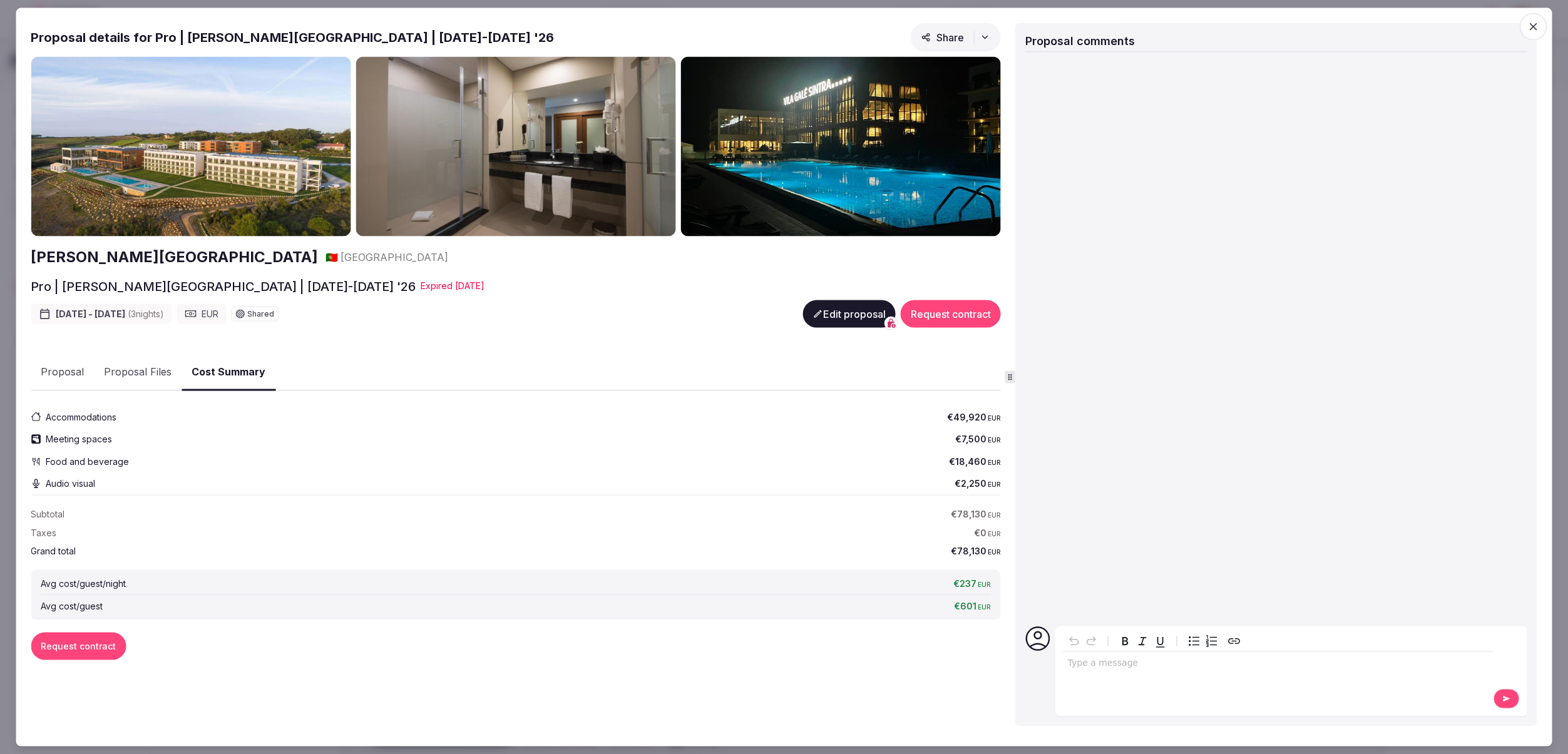
click at [234, 370] on button "Cost Summary" at bounding box center [229, 372] width 94 height 37
drag, startPoint x: 42, startPoint y: 585, endPoint x: 120, endPoint y: 595, distance: 78.6
click at [129, 586] on div "Avg cost/guest/night €237 EUR" at bounding box center [516, 584] width 950 height 13
drag, startPoint x: 113, startPoint y: 607, endPoint x: 42, endPoint y: 605, distance: 71.0
click at [42, 605] on div "Avg cost/guest €601 EUR" at bounding box center [516, 606] width 950 height 13
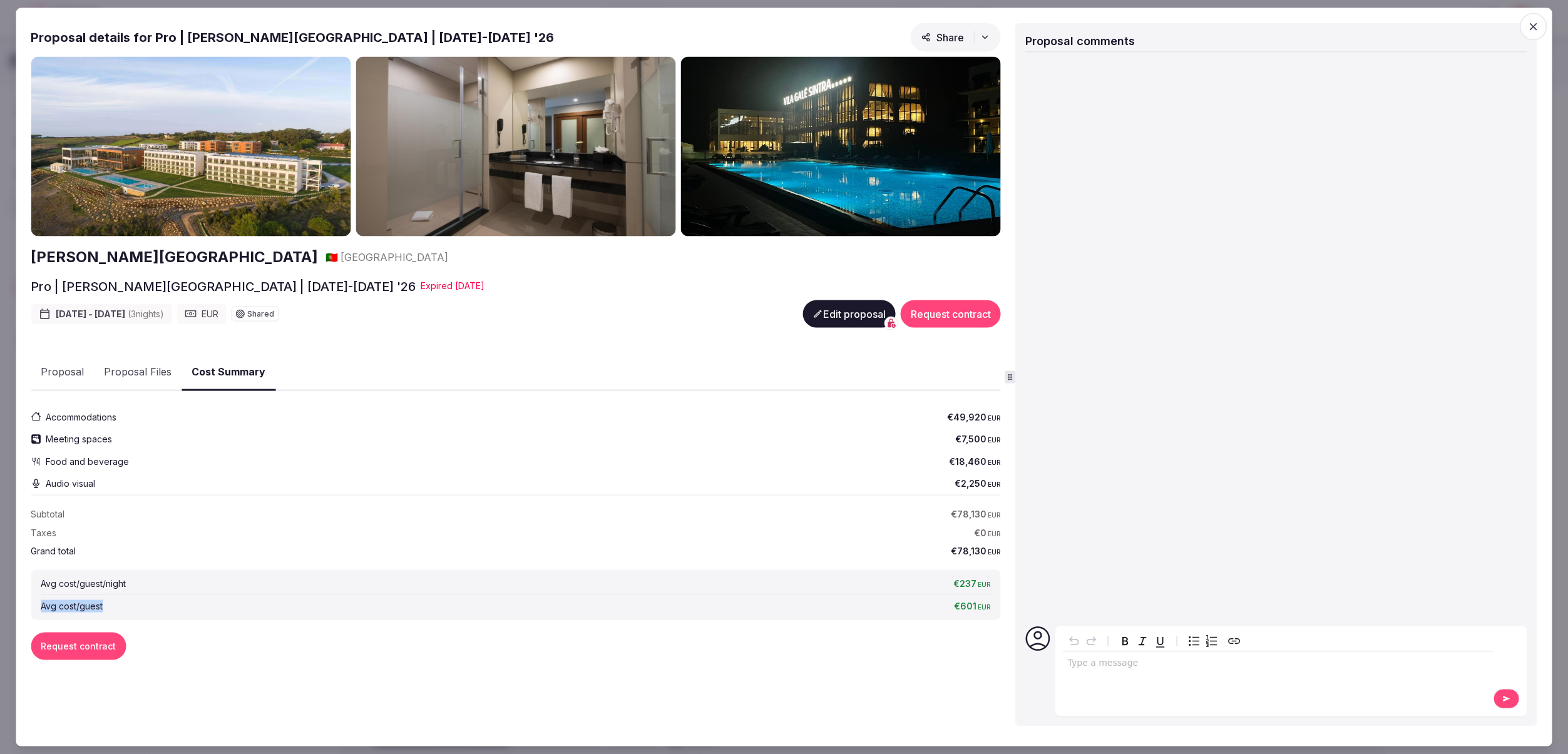
click at [228, 613] on div "Avg cost/guest/night €237 EUR Avg cost/guest €601 EUR" at bounding box center [516, 595] width 971 height 50
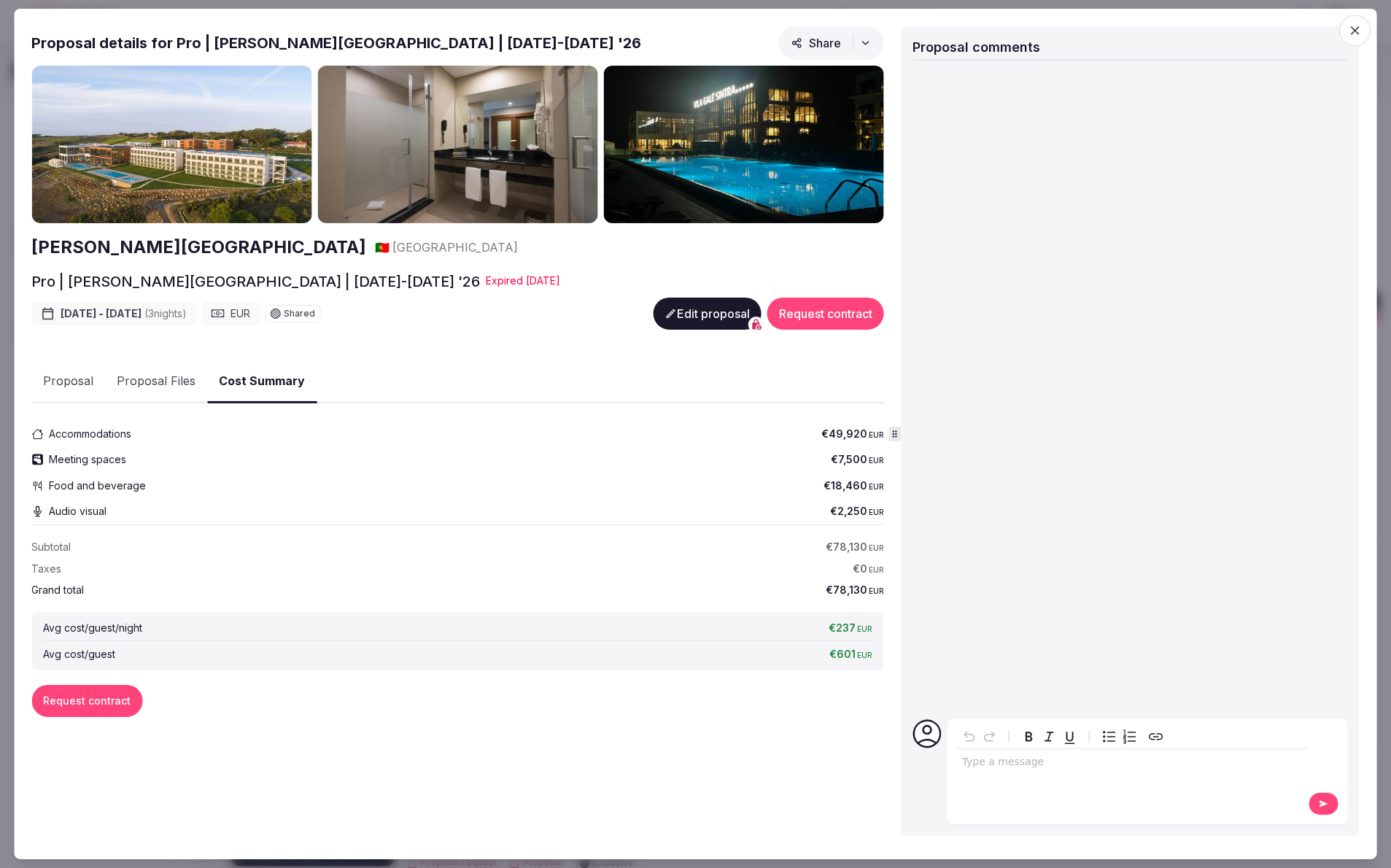
click at [1355, 26] on icon "button" at bounding box center [1355, 31] width 15 height 15
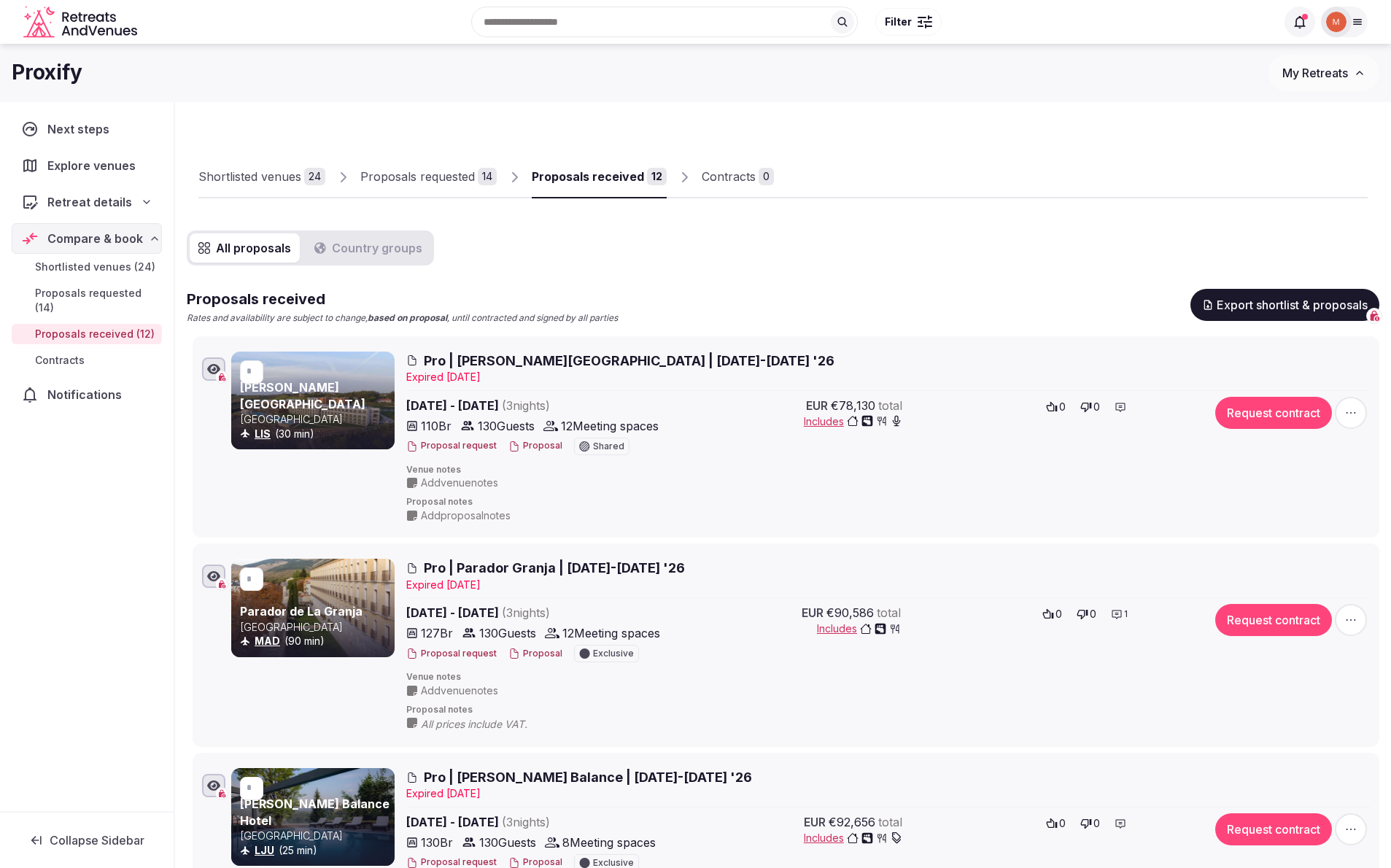
click at [837, 418] on span "Includes" at bounding box center [853, 422] width 99 height 15
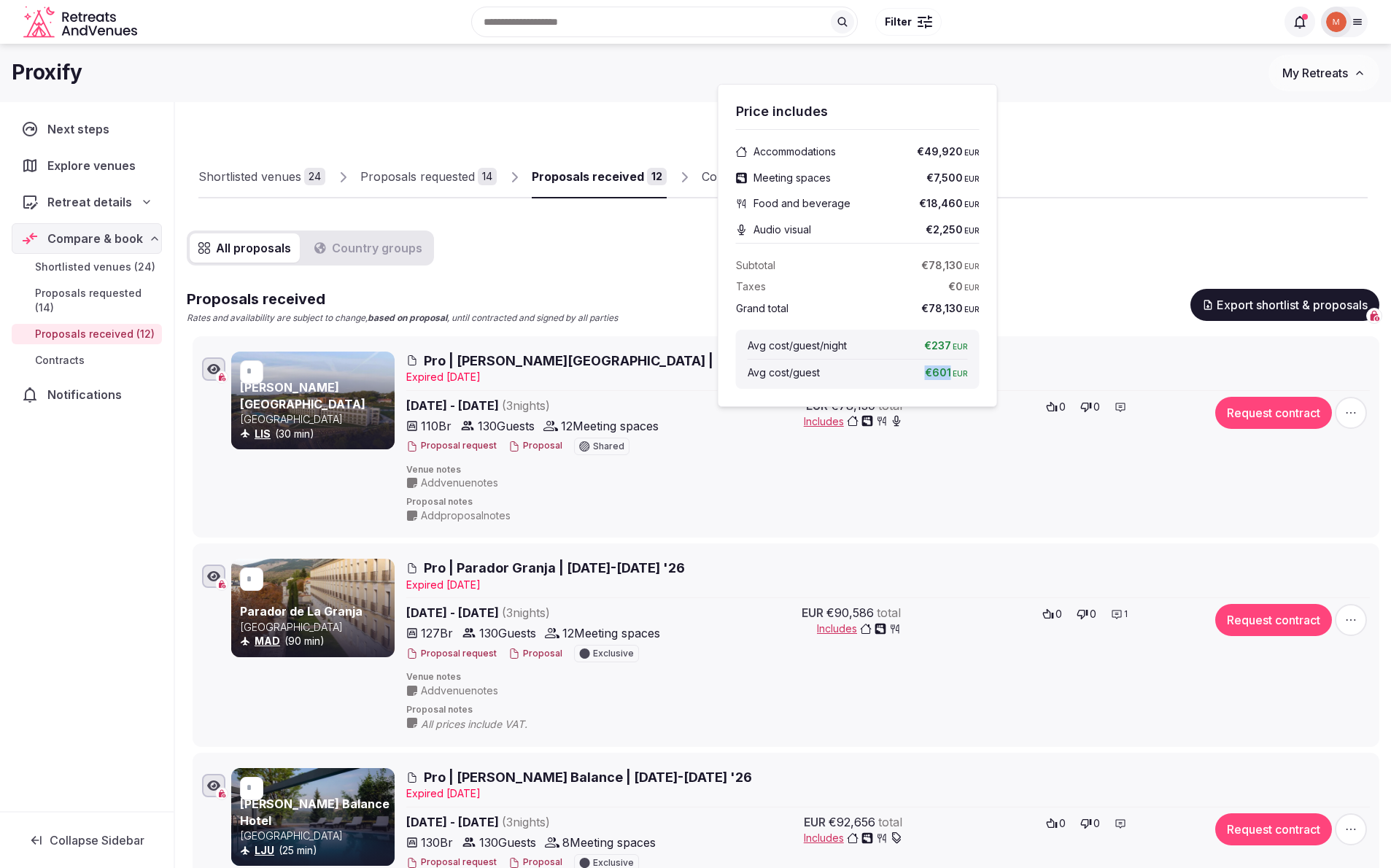
drag, startPoint x: 953, startPoint y: 373, endPoint x: 927, endPoint y: 373, distance: 26.0
click at [927, 373] on span "€601 EUR" at bounding box center [946, 373] width 43 height 15
click at [926, 375] on span "€601 EUR" at bounding box center [946, 373] width 43 height 15
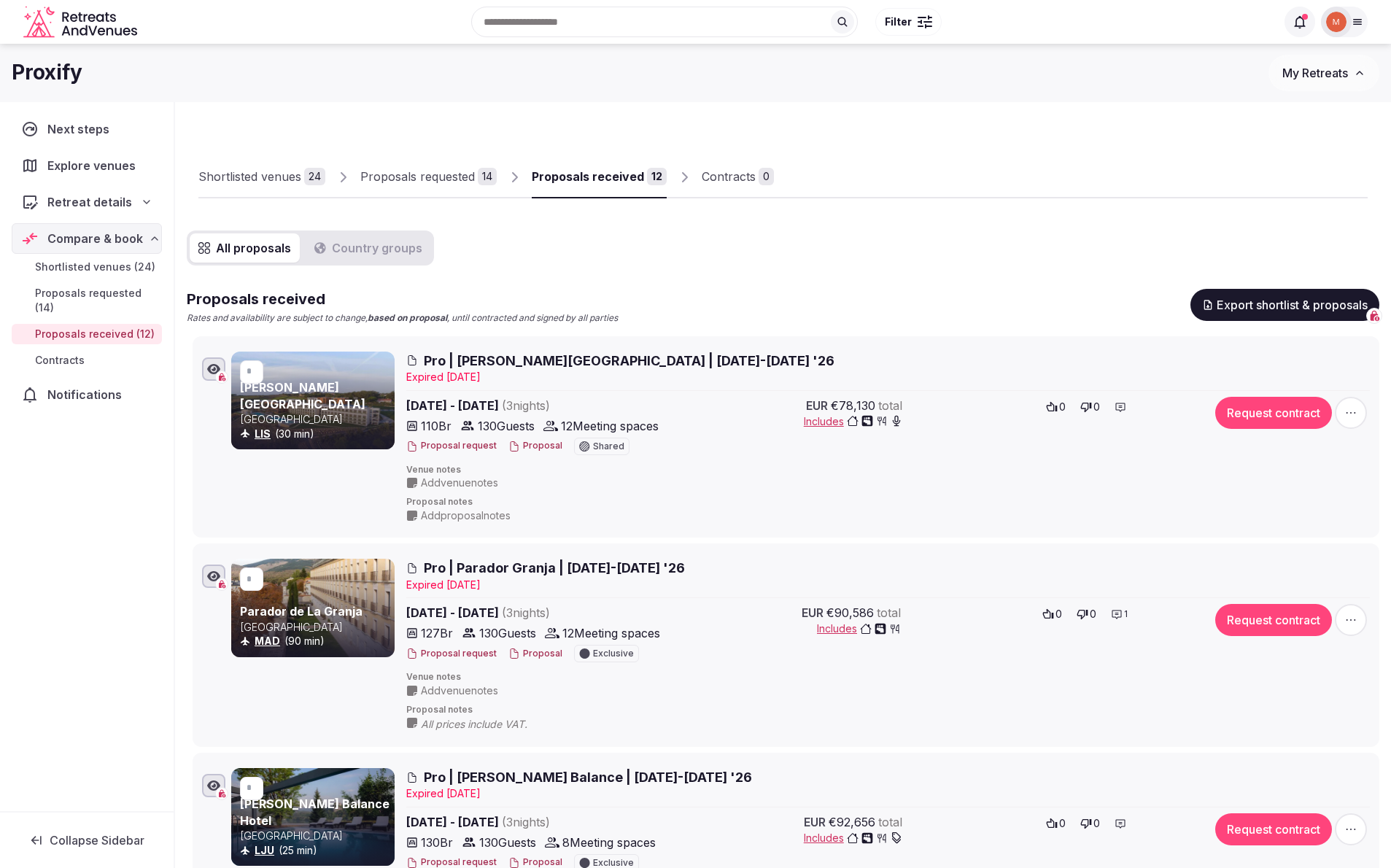
click at [533, 446] on button "Proposal" at bounding box center [536, 446] width 54 height 12
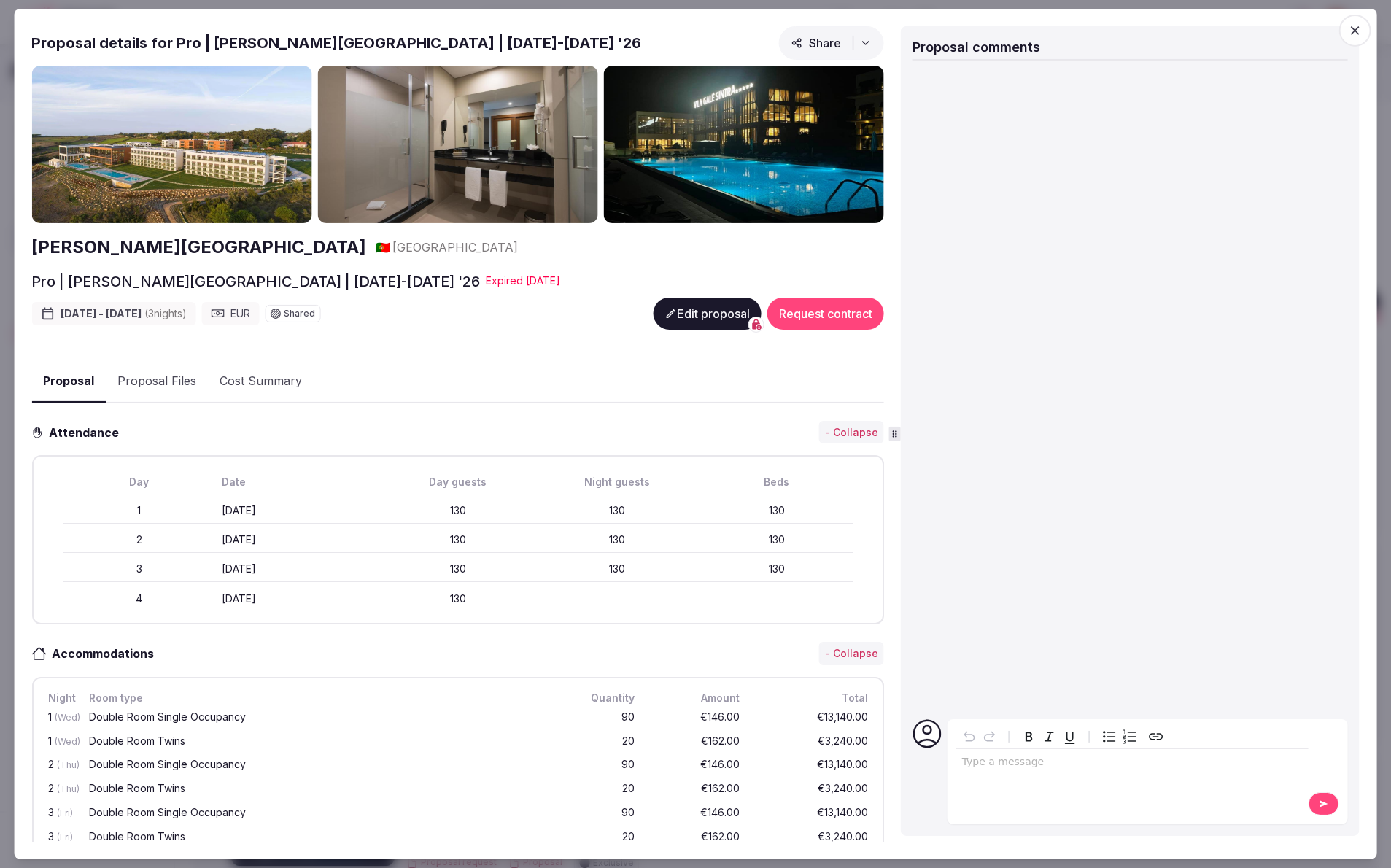
click at [248, 381] on button "Cost Summary" at bounding box center [261, 381] width 106 height 42
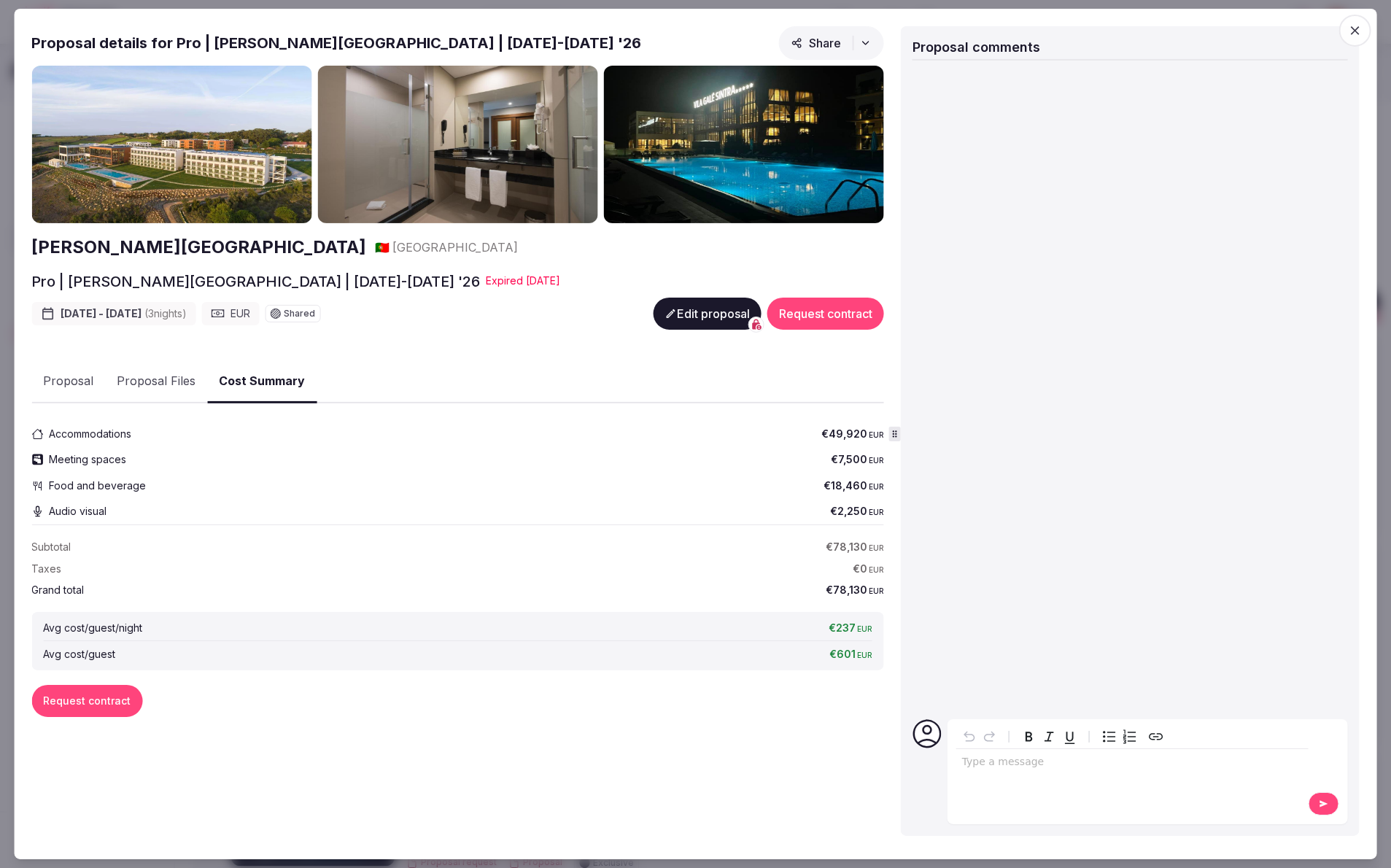
click at [1357, 34] on icon "button" at bounding box center [1355, 31] width 15 height 15
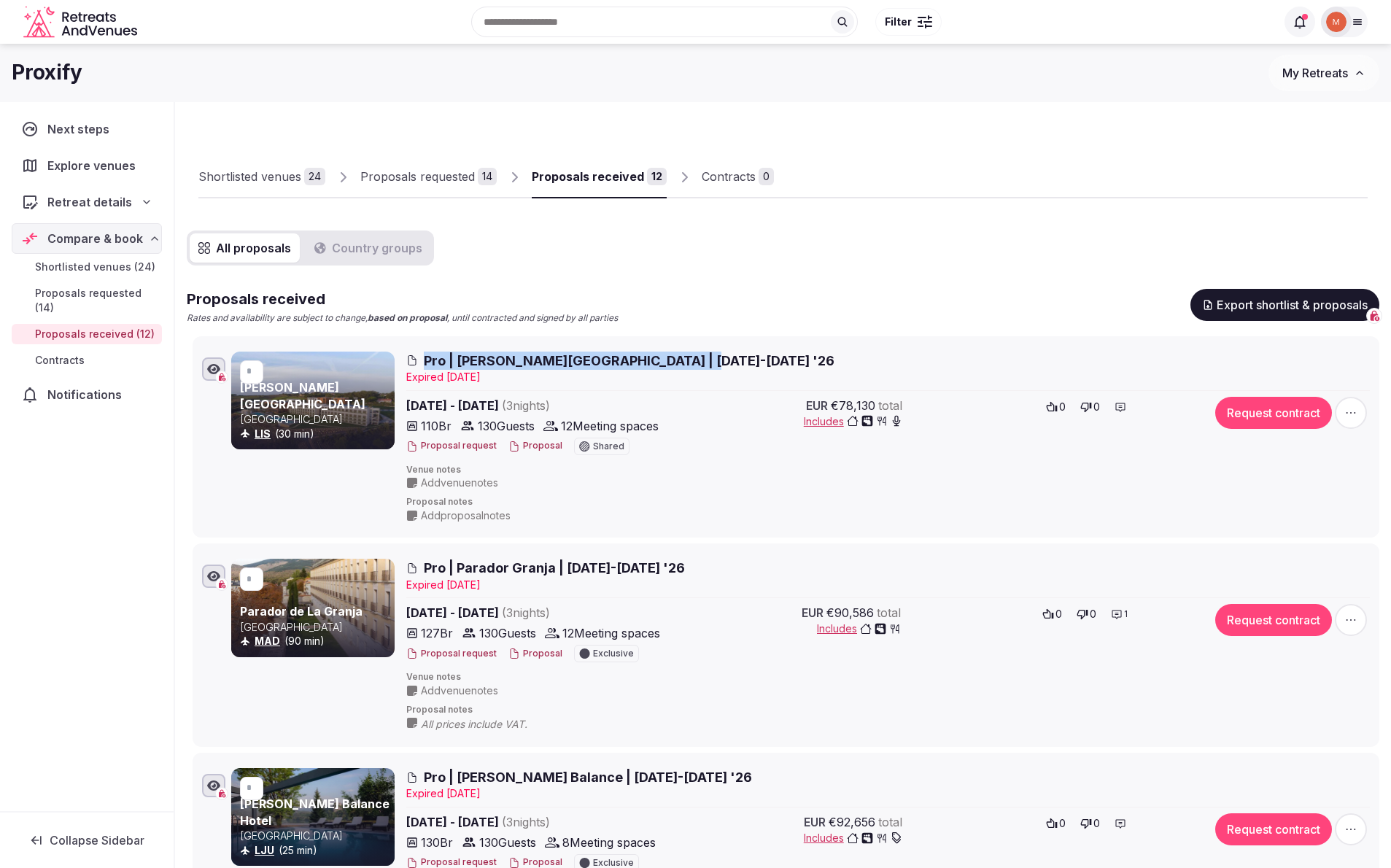
drag, startPoint x: 617, startPoint y: 357, endPoint x: 416, endPoint y: 361, distance: 201.0
click at [416, 361] on h2 "Pro | Vila Galé Sintra | 25-28 March '26" at bounding box center [888, 360] width 964 height 18
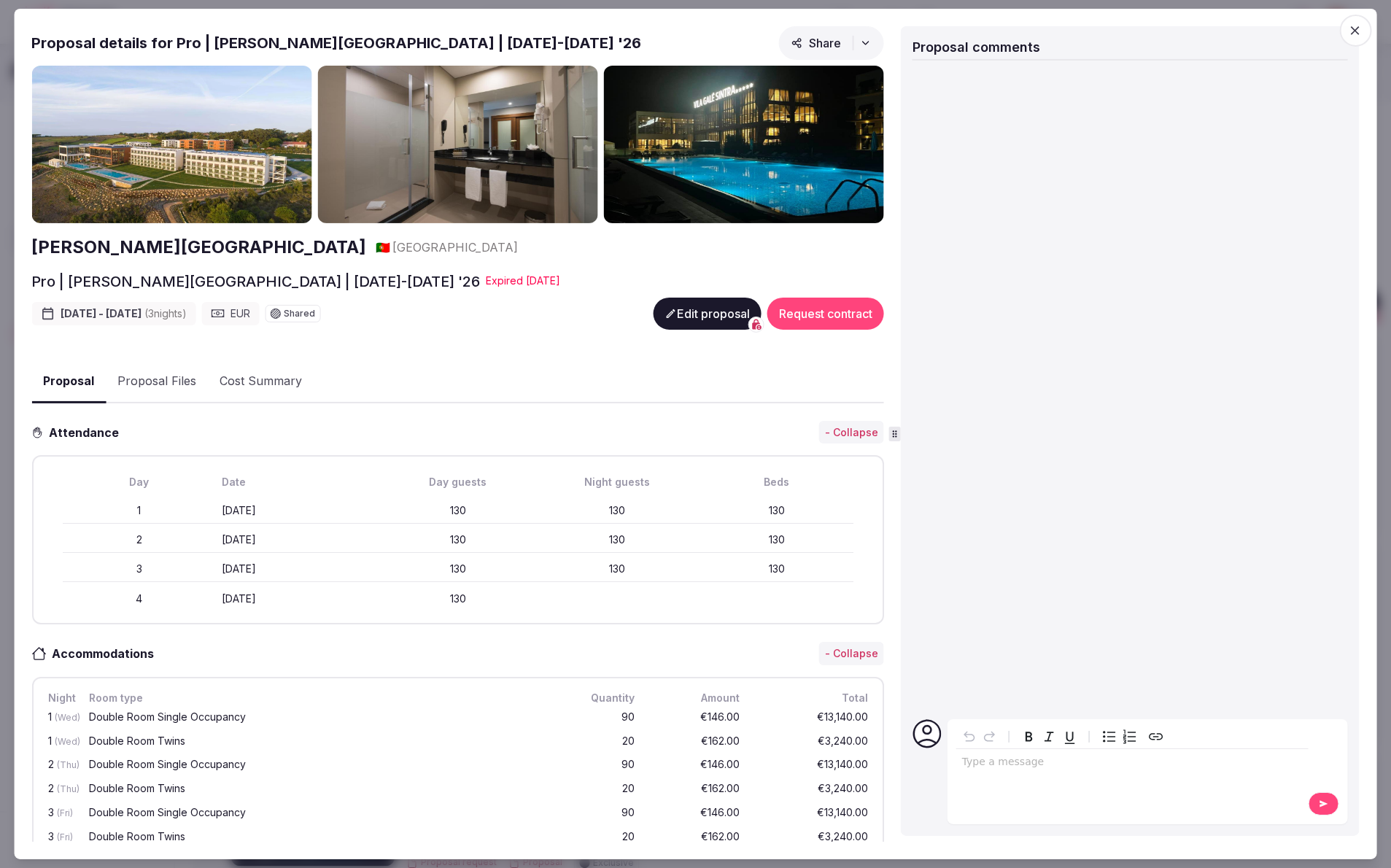
click at [1346, 26] on span "button" at bounding box center [1355, 31] width 32 height 32
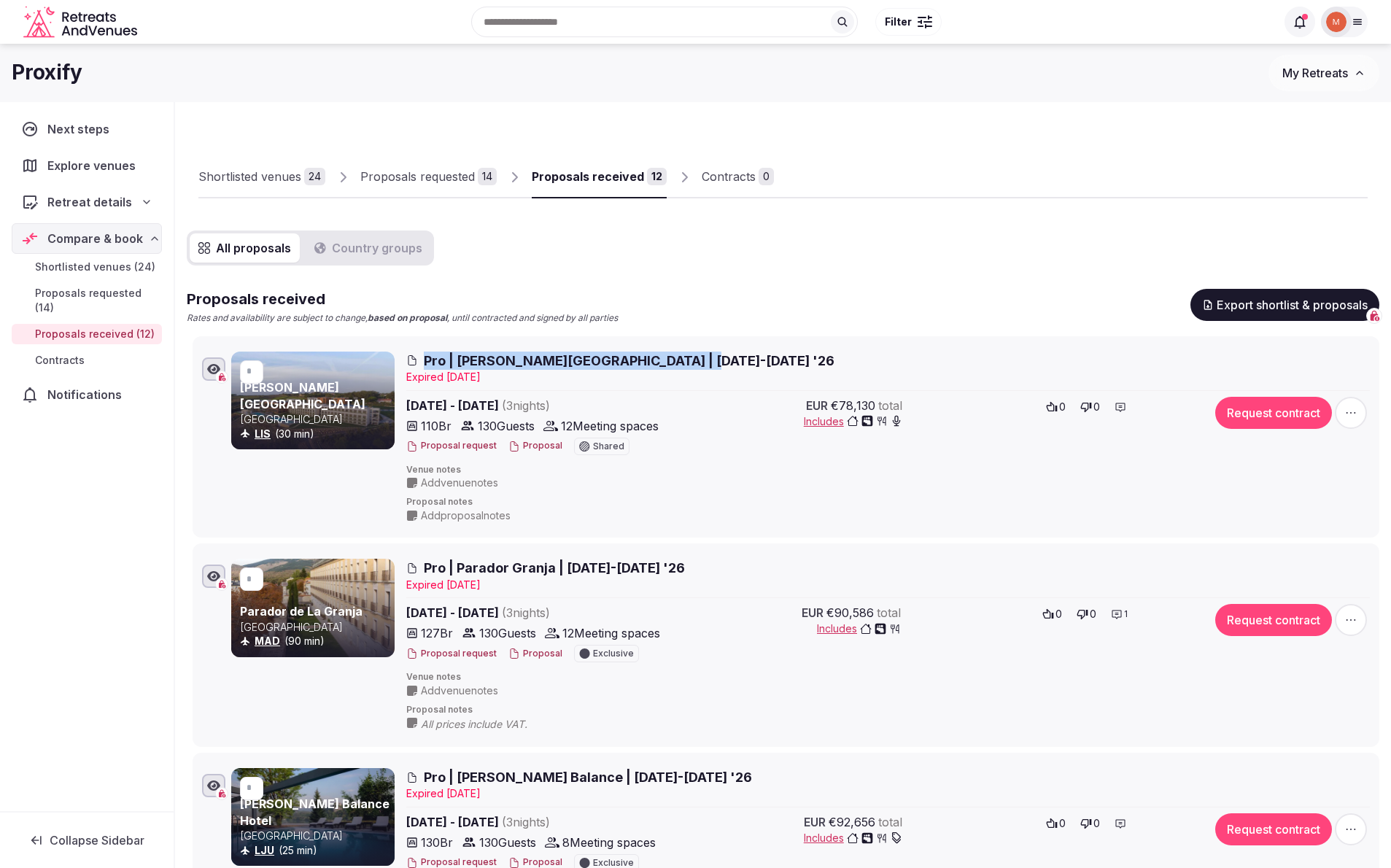
click at [276, 178] on div "Shortlisted venues" at bounding box center [250, 177] width 103 height 18
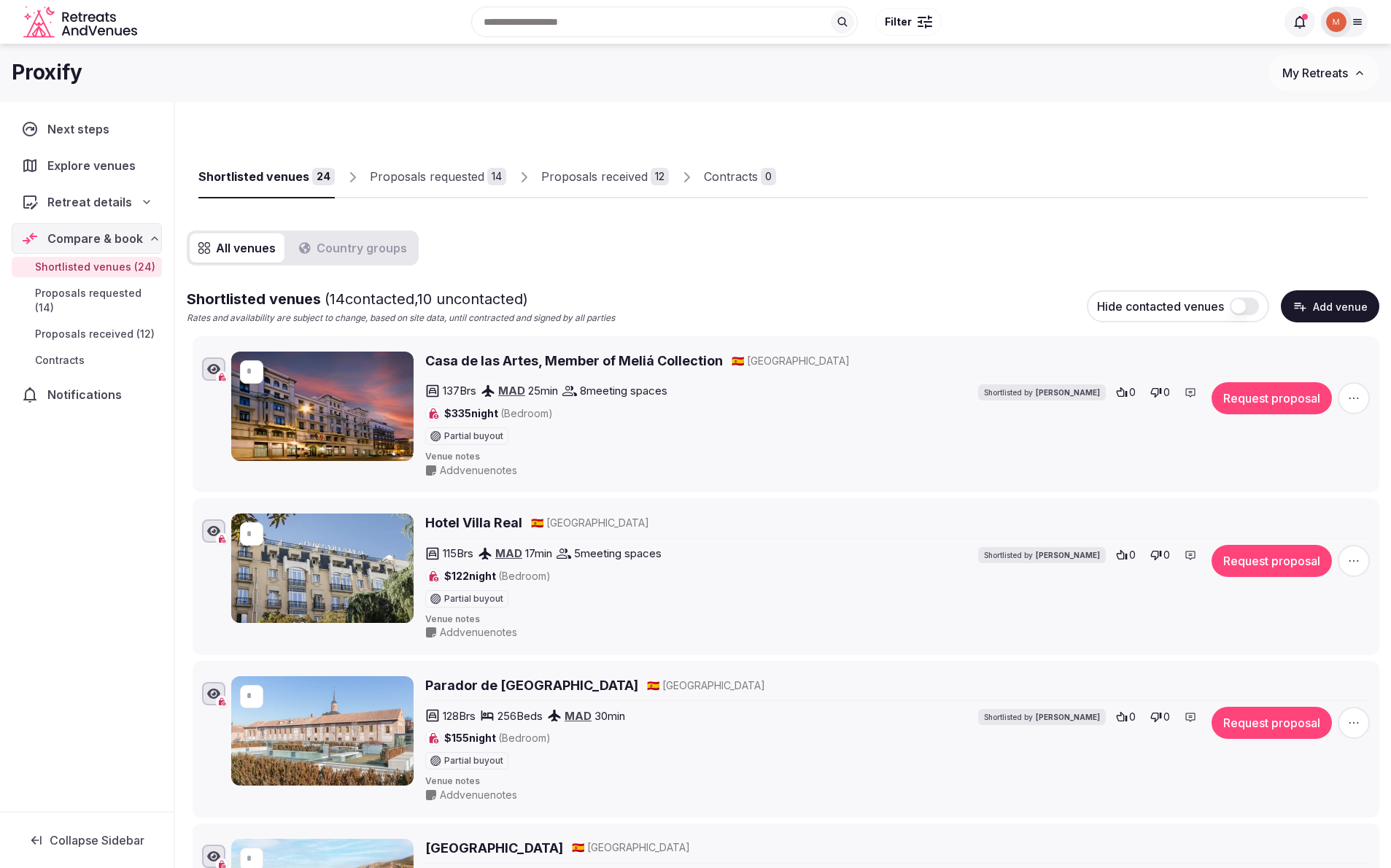
click at [398, 183] on div "Proposals requested" at bounding box center [427, 177] width 115 height 18
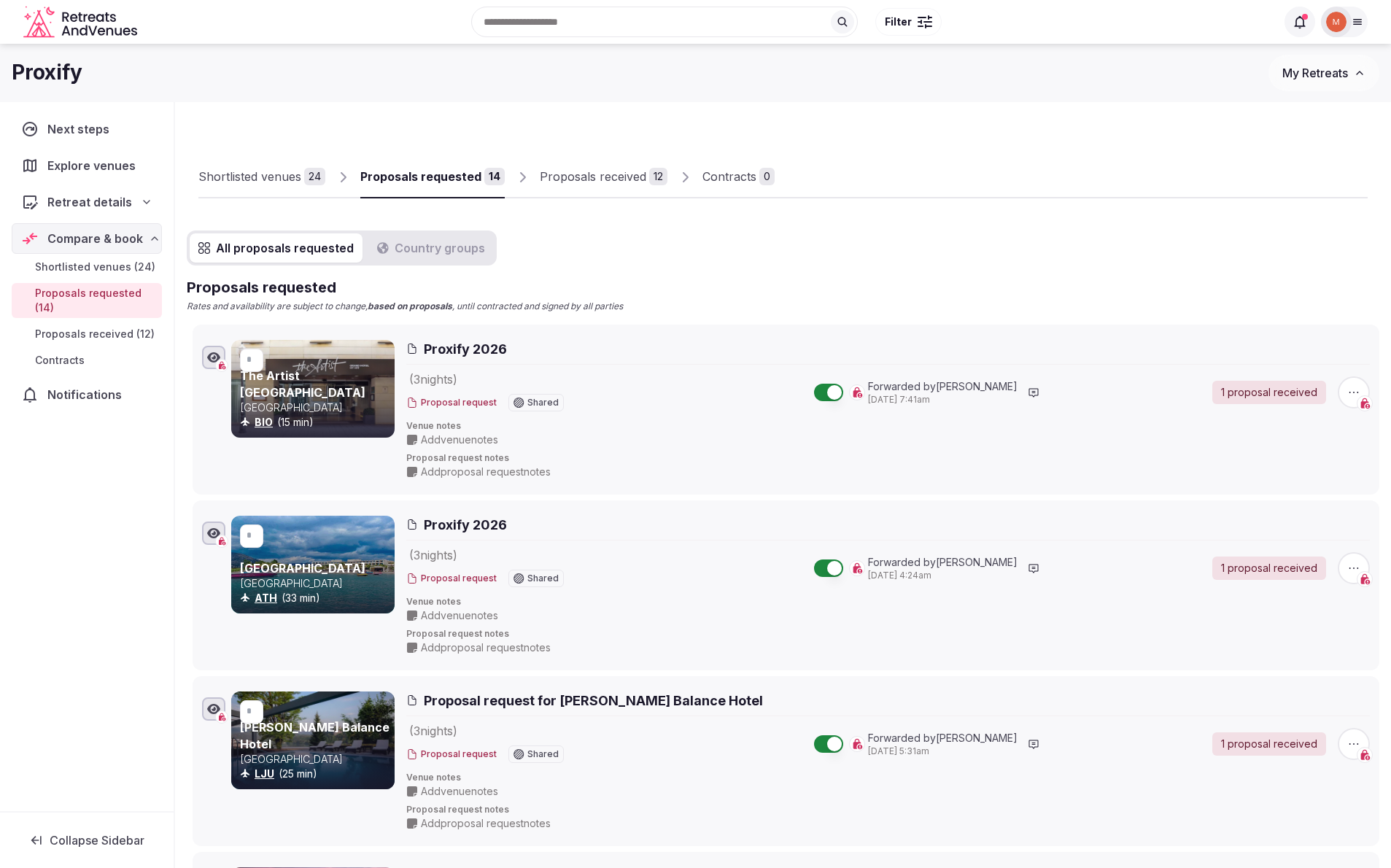
click at [222, 175] on div "Shortlisted venues" at bounding box center [250, 177] width 103 height 18
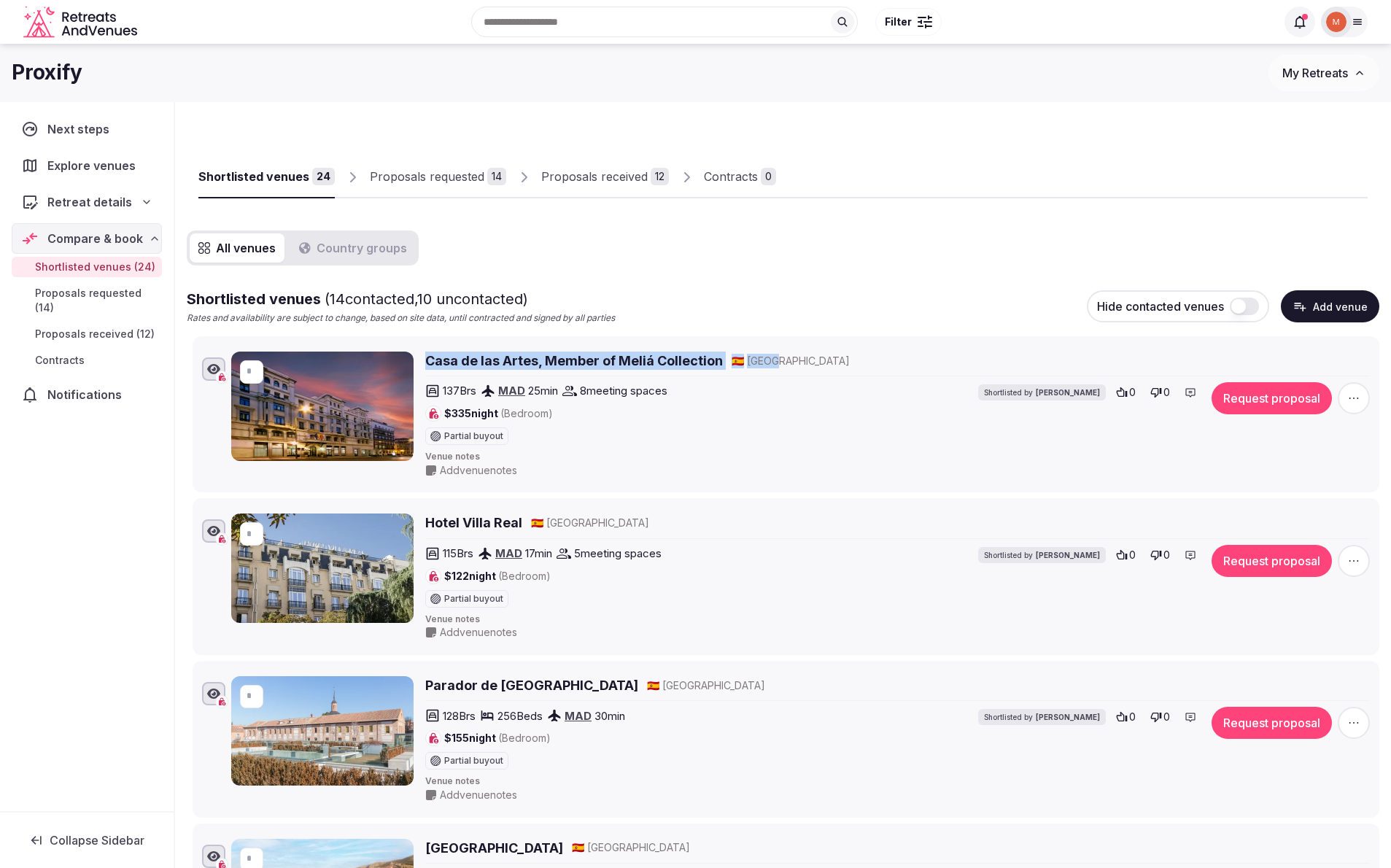
drag, startPoint x: 815, startPoint y: 356, endPoint x: 427, endPoint y: 360, distance: 388.0
click at [427, 360] on div "Casa de las Artes, Member of Meliá Collection 🇪🇸 Spain" at bounding box center [897, 360] width 945 height 18
click at [429, 186] on link "Proposals requested 14" at bounding box center [438, 178] width 137 height 42
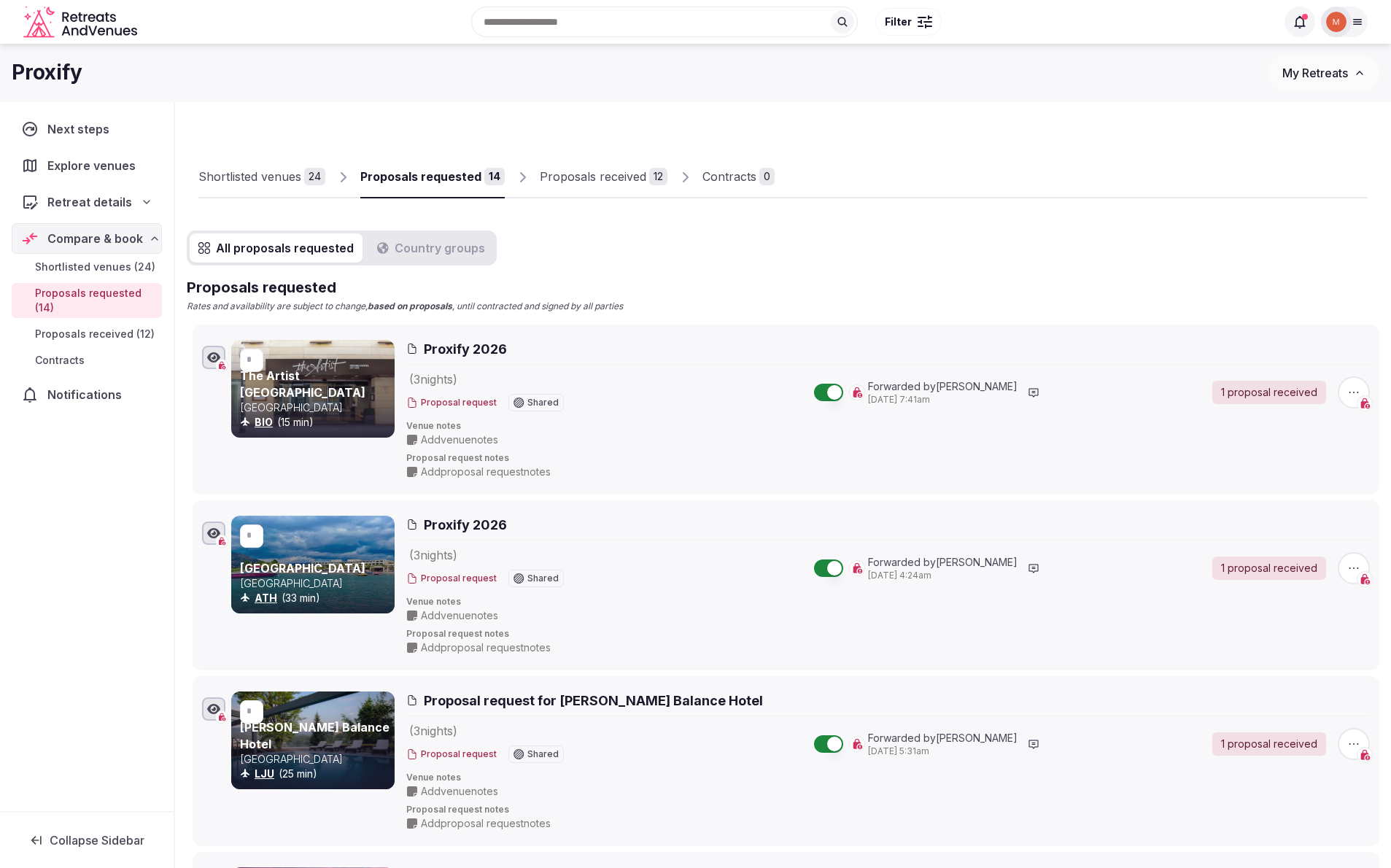
click at [575, 185] on div "Proposals received" at bounding box center [593, 177] width 107 height 18
